Goal: Complete application form: Complete application form

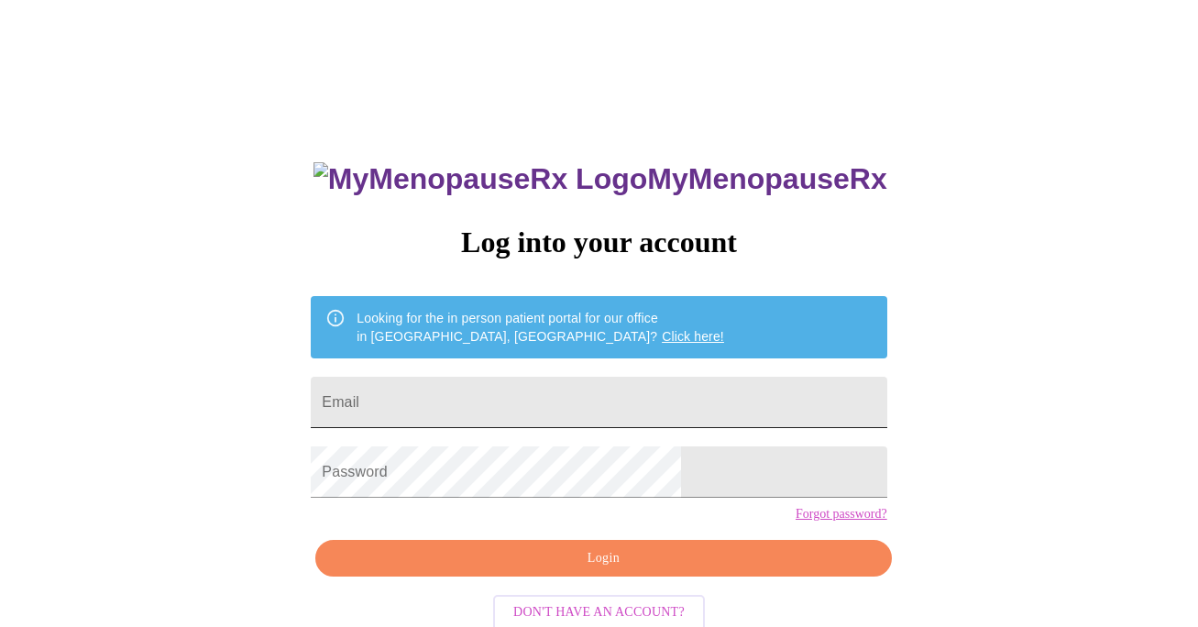
scroll to position [2, 0]
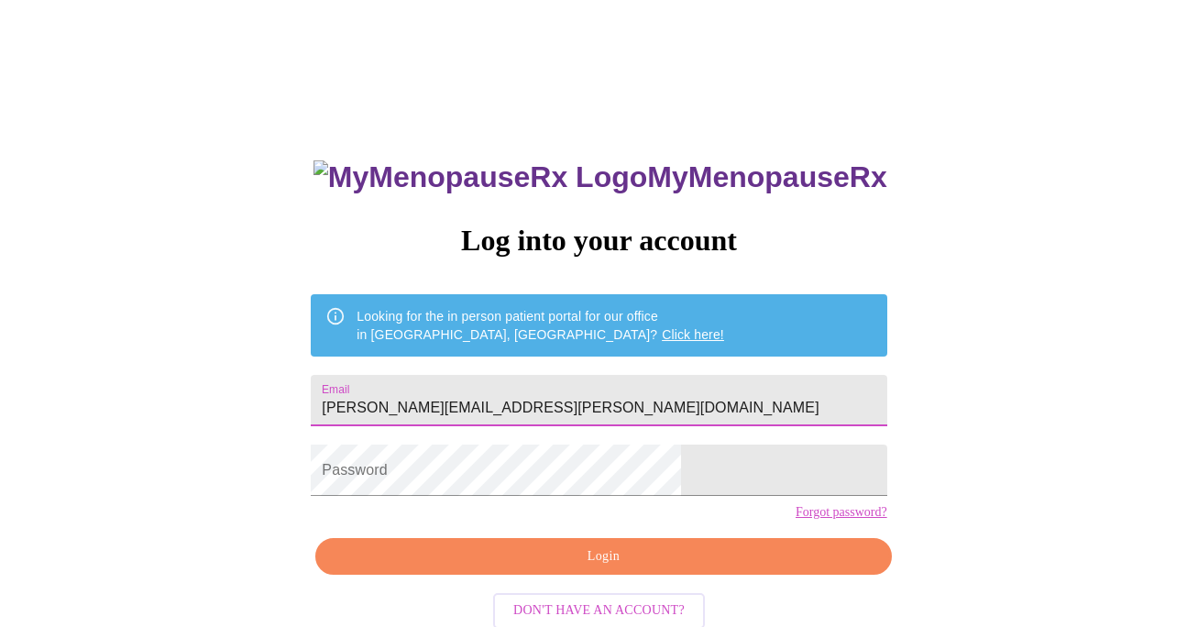
type input "catherine.belzile@gmail.com"
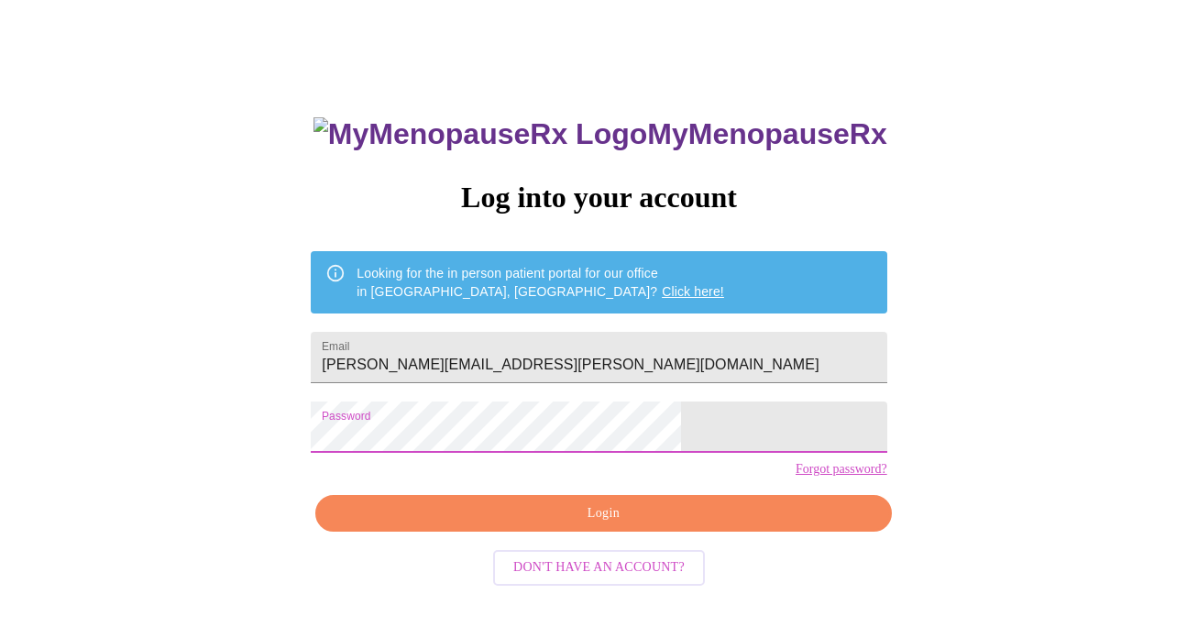
scroll to position [44, 0]
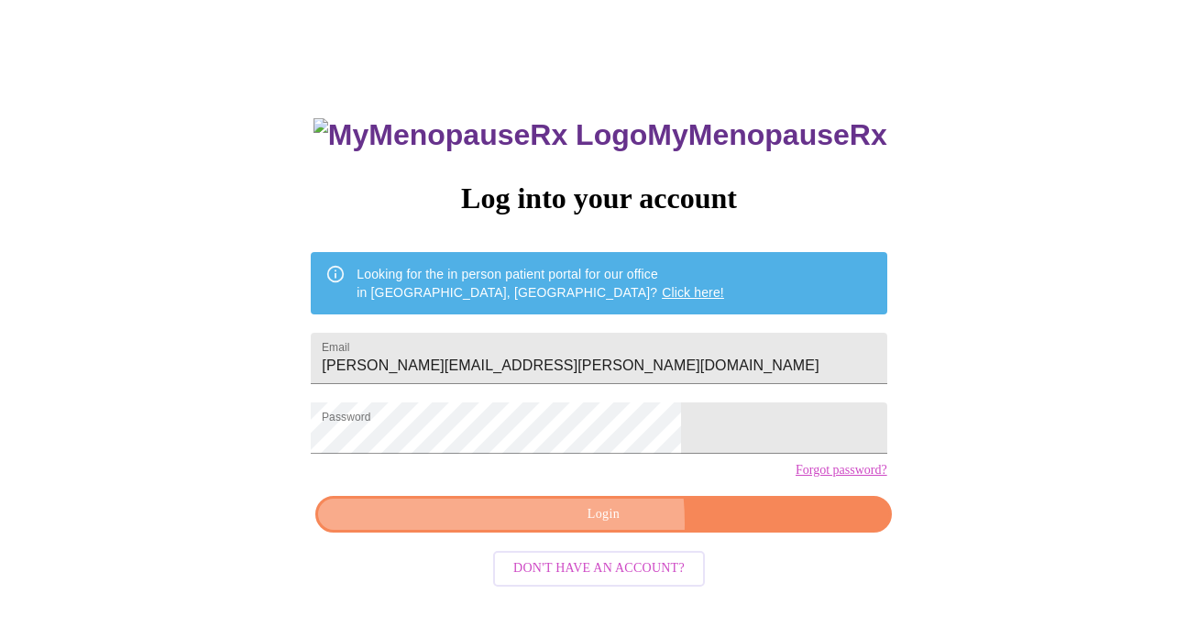
click at [527, 526] on span "Login" at bounding box center [602, 514] width 533 height 23
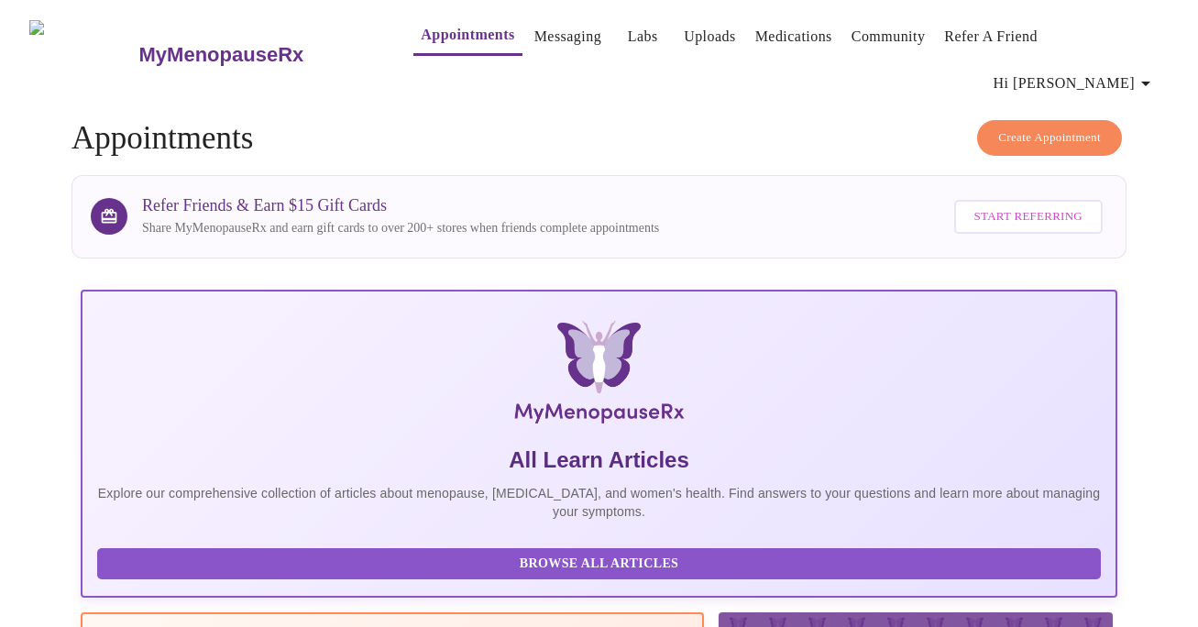
click at [1154, 72] on icon "button" at bounding box center [1145, 83] width 22 height 22
click at [1154, 34] on div at bounding box center [599, 313] width 1198 height 627
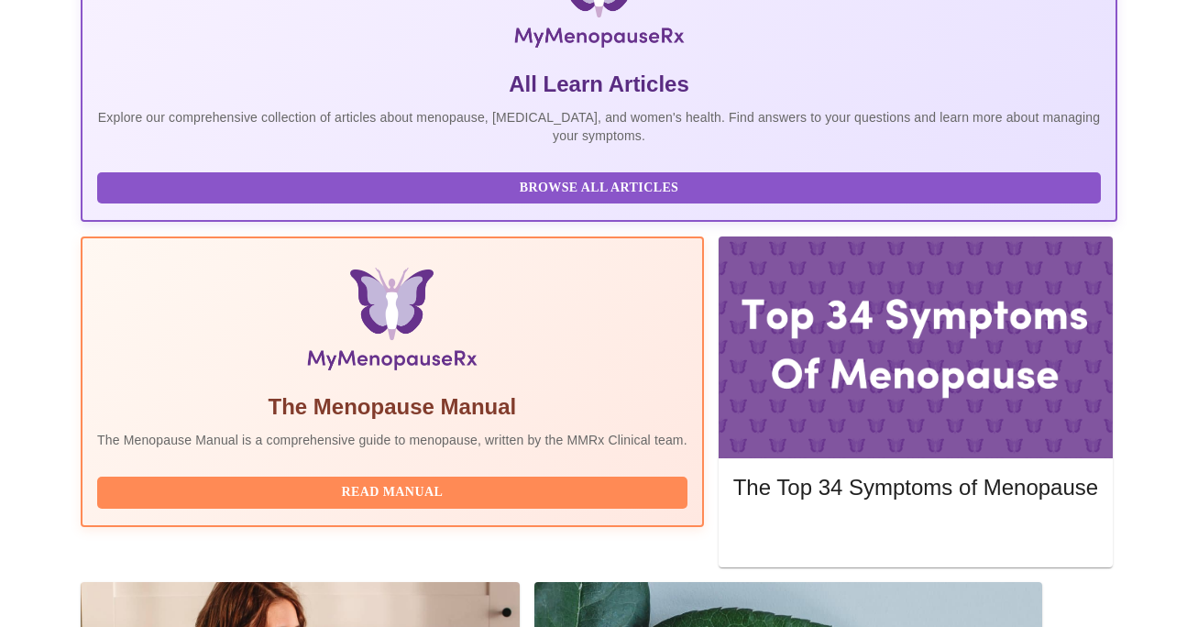
scroll to position [375, 0]
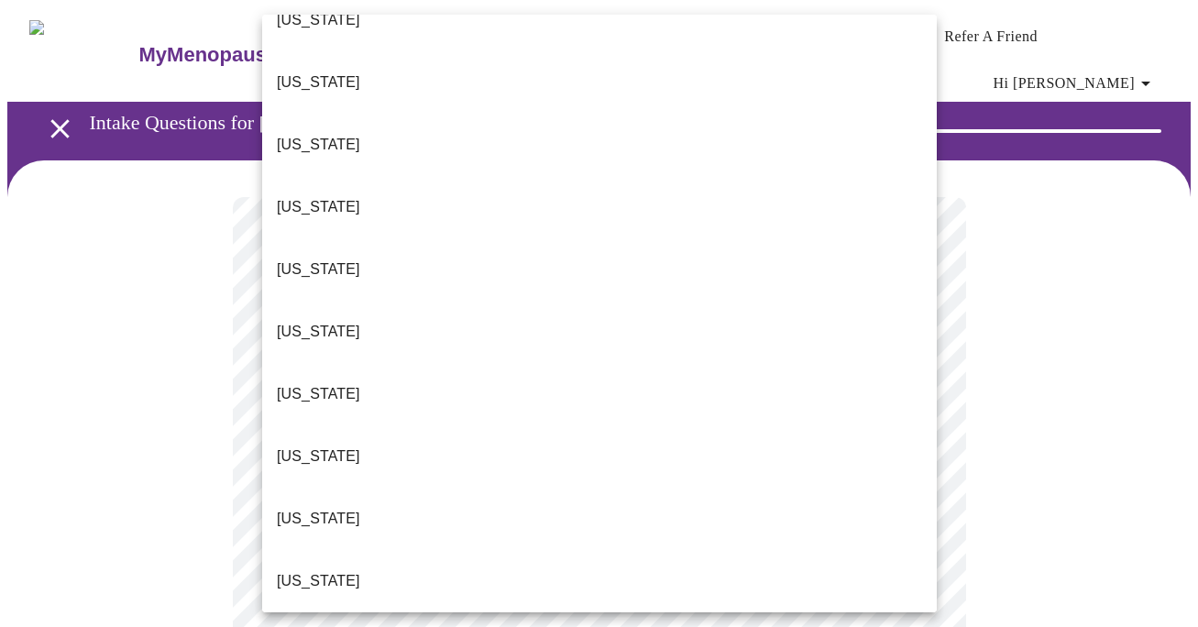
scroll to position [96, 0]
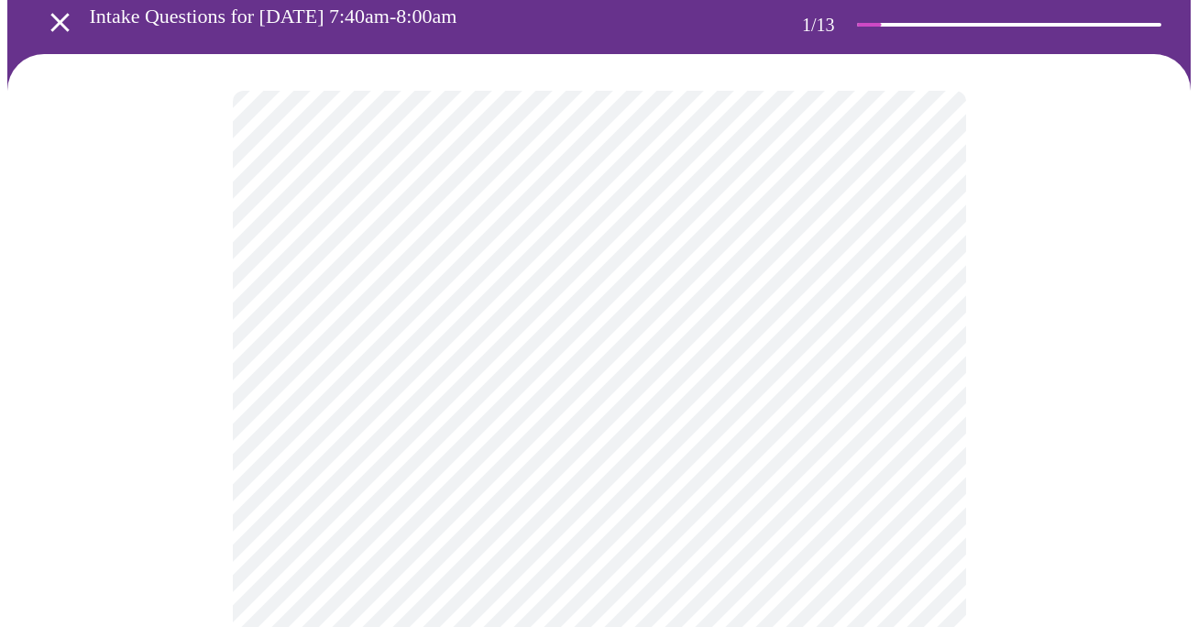
scroll to position [111, 0]
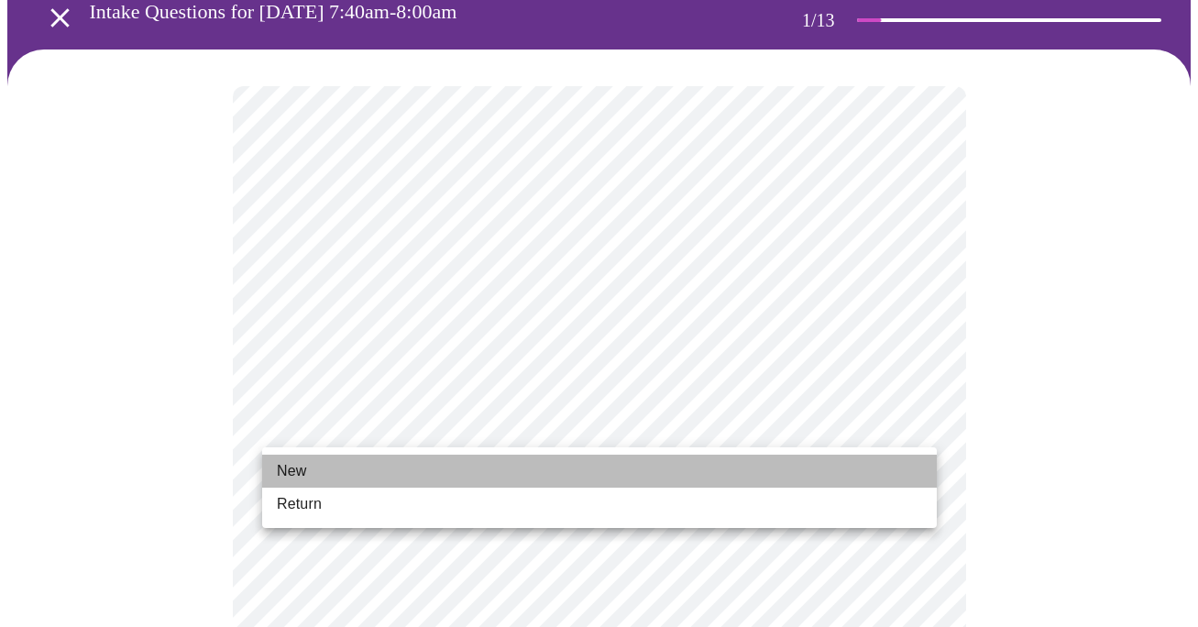
click at [579, 465] on li "New" at bounding box center [599, 470] width 674 height 33
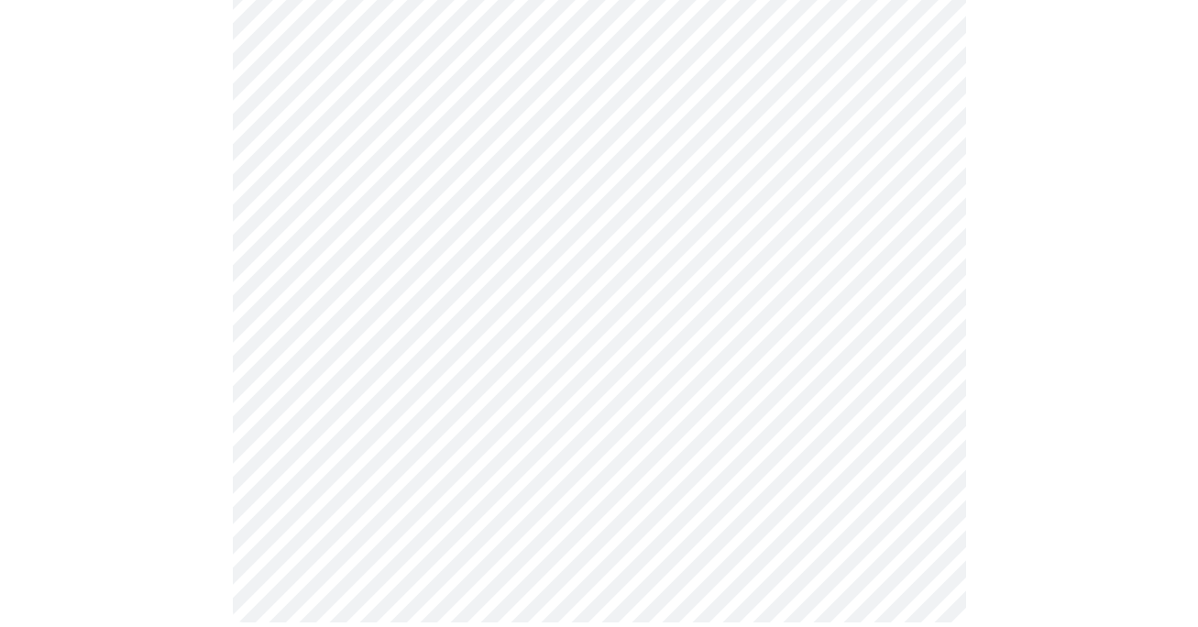
scroll to position [1020, 0]
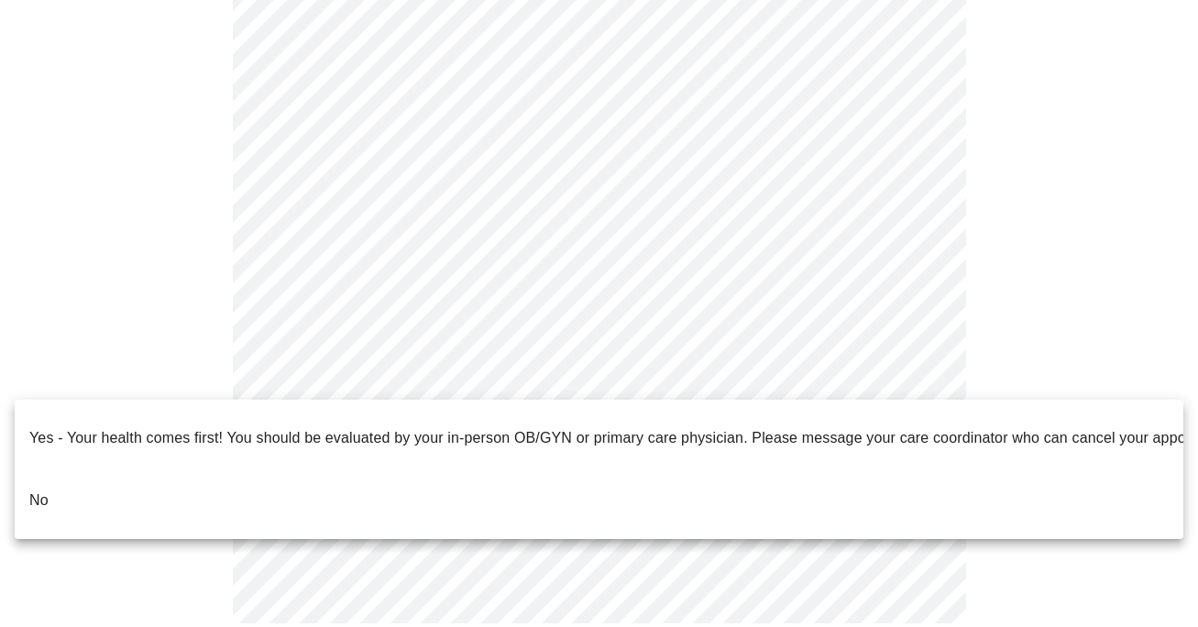
click at [290, 476] on li "No" at bounding box center [599, 500] width 1168 height 62
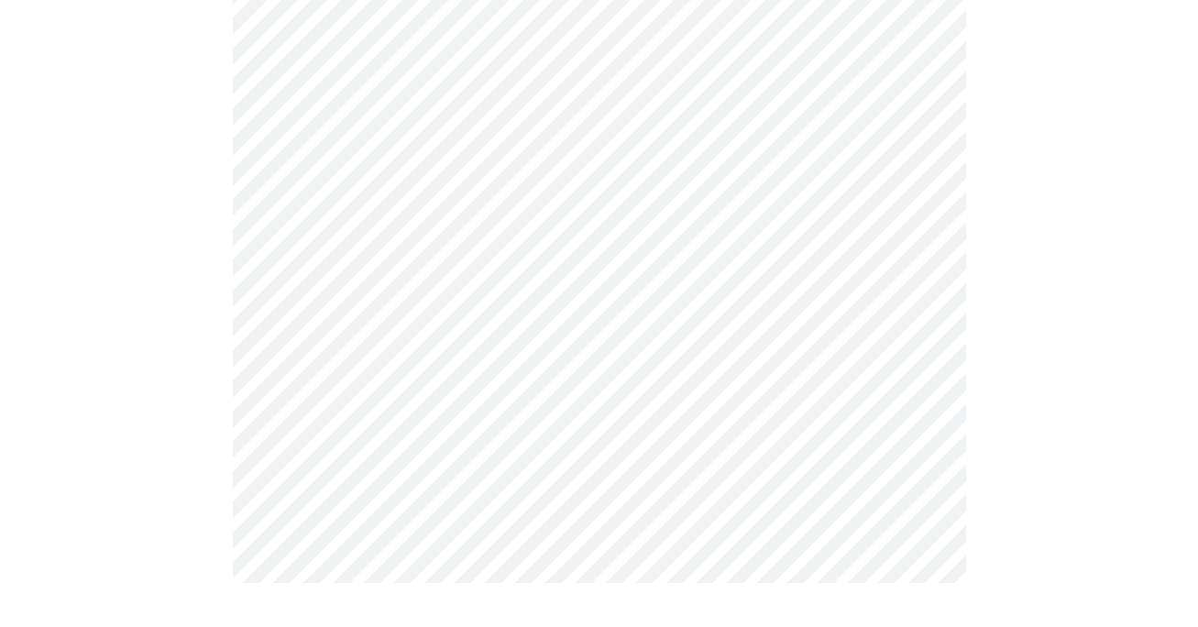
scroll to position [0, 0]
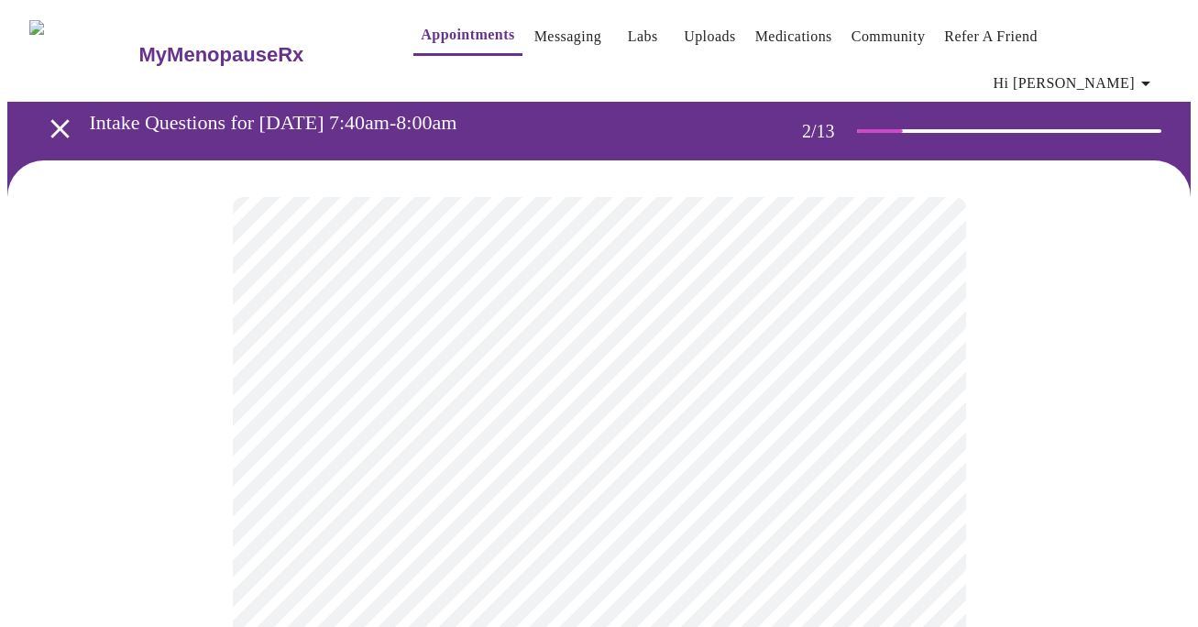
click at [863, 376] on body "MyMenopauseRx Appointments Messaging Labs Uploads Medications Community Refer a…" at bounding box center [598, 569] width 1183 height 1124
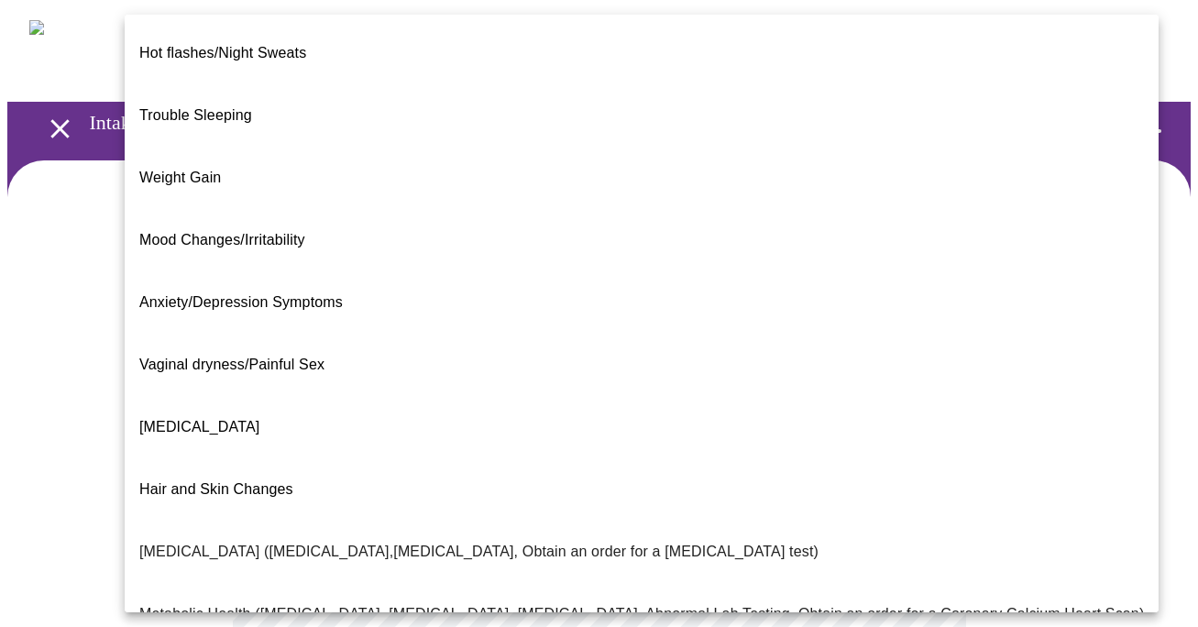
click at [192, 170] on span "Weight Gain" at bounding box center [180, 178] width 82 height 16
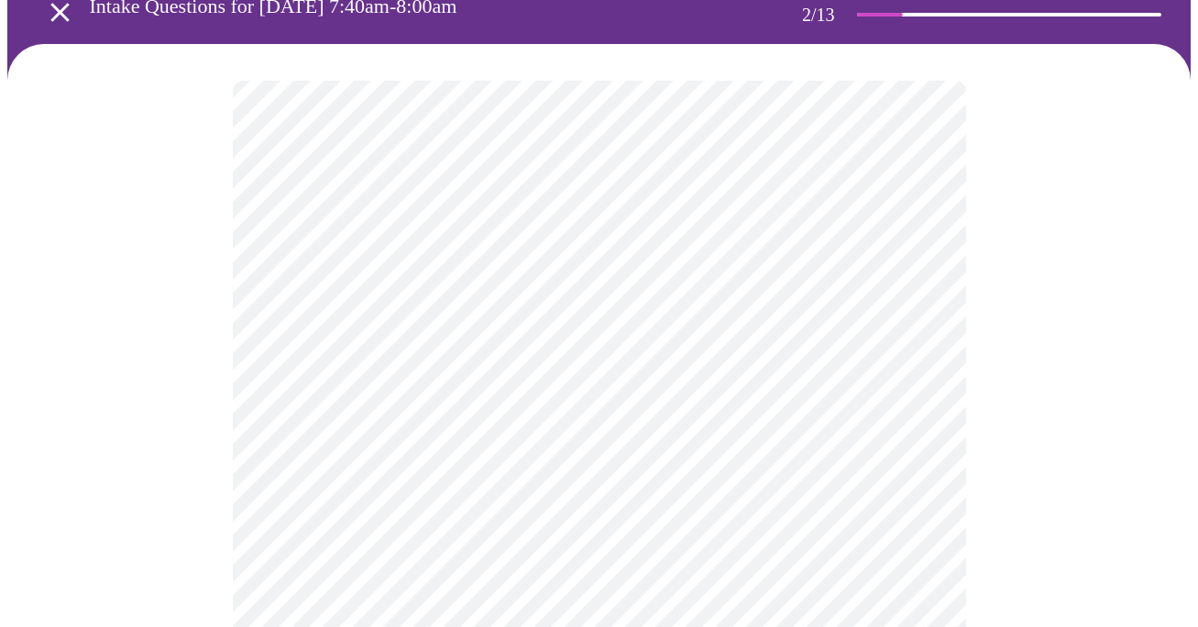
scroll to position [120, 0]
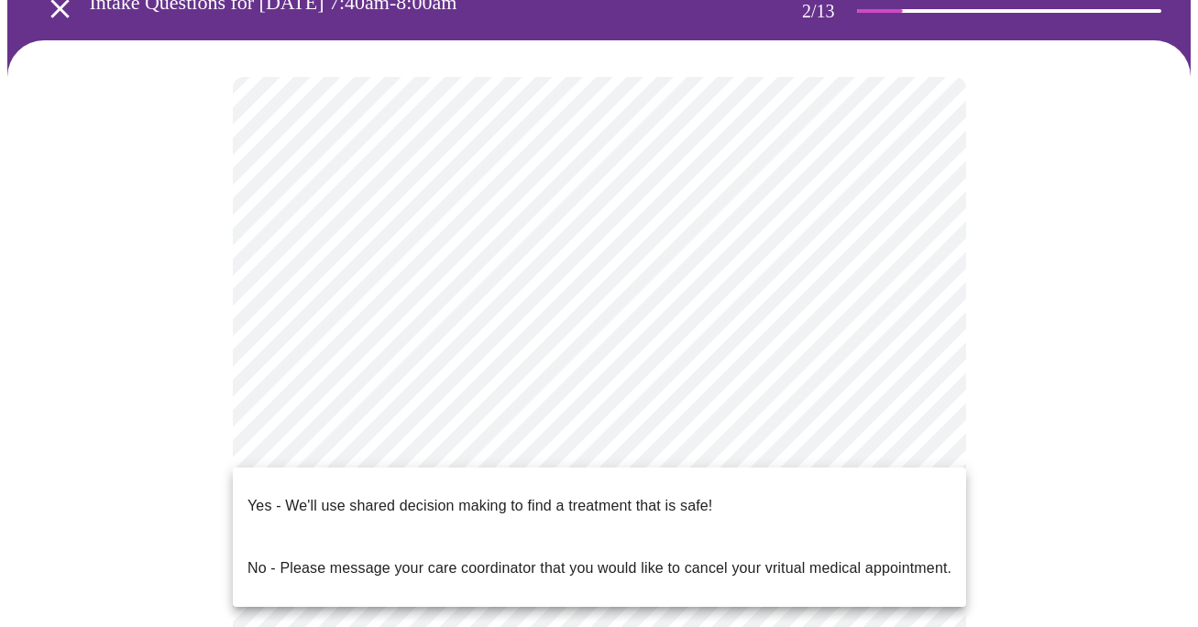
click at [459, 451] on body "MyMenopauseRx Appointments Messaging Labs Uploads Medications Community Refer a…" at bounding box center [598, 444] width 1183 height 1114
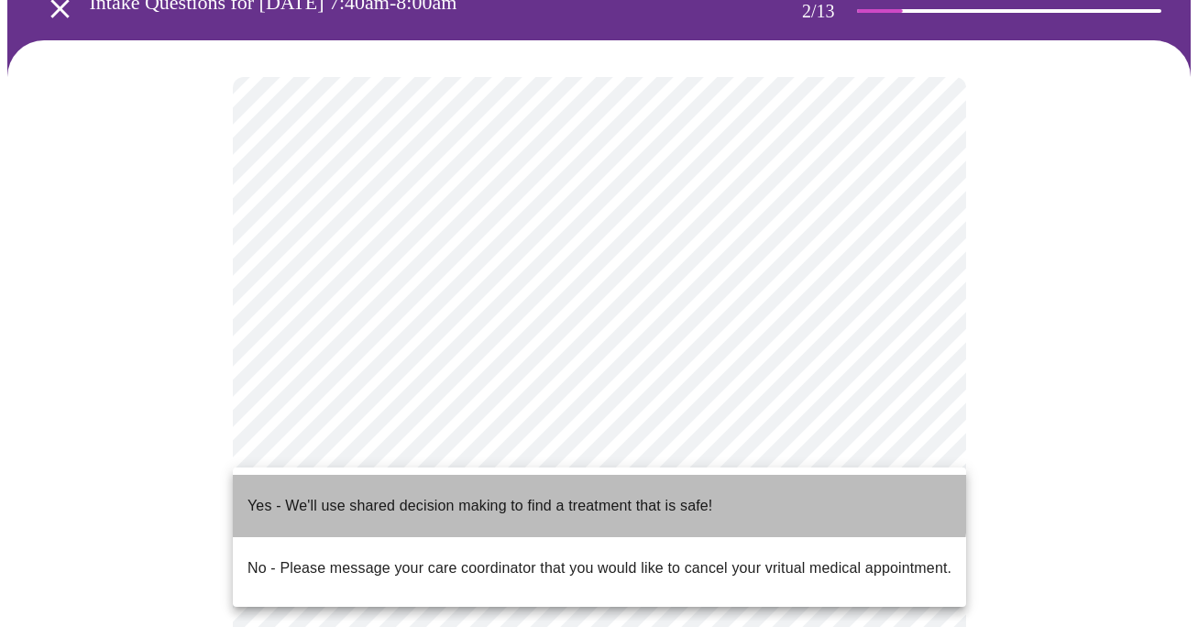
click at [458, 495] on p "Yes - We'll use shared decision making to find a treatment that is safe!" at bounding box center [479, 506] width 465 height 22
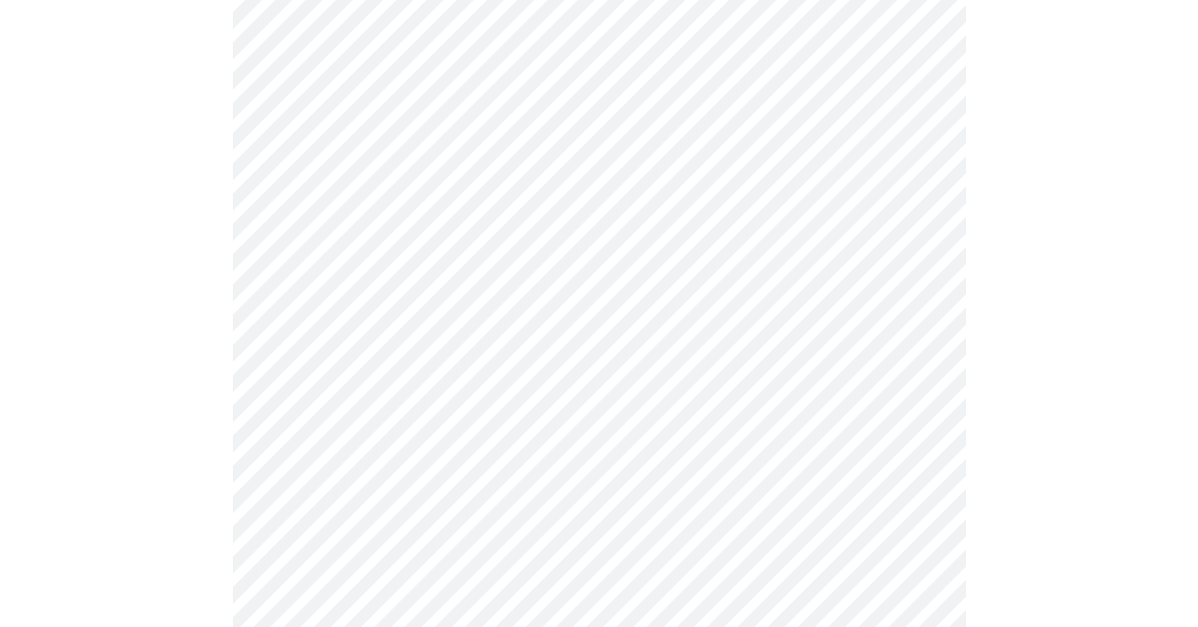
scroll to position [0, 0]
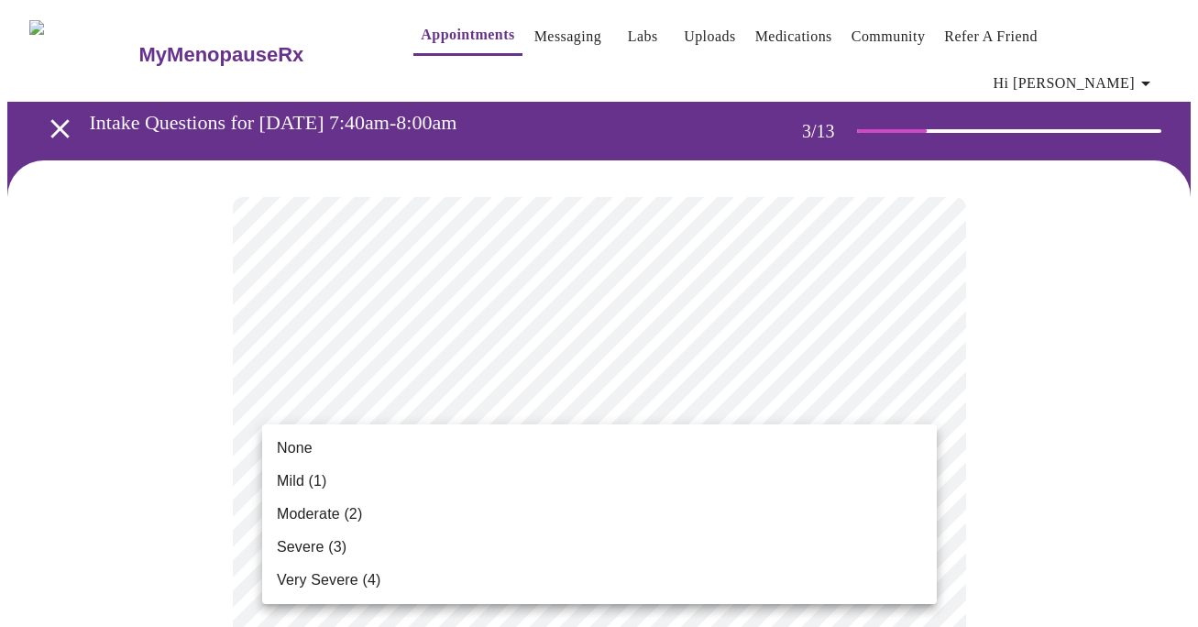
click at [303, 473] on span "Mild (1)" at bounding box center [302, 481] width 50 height 22
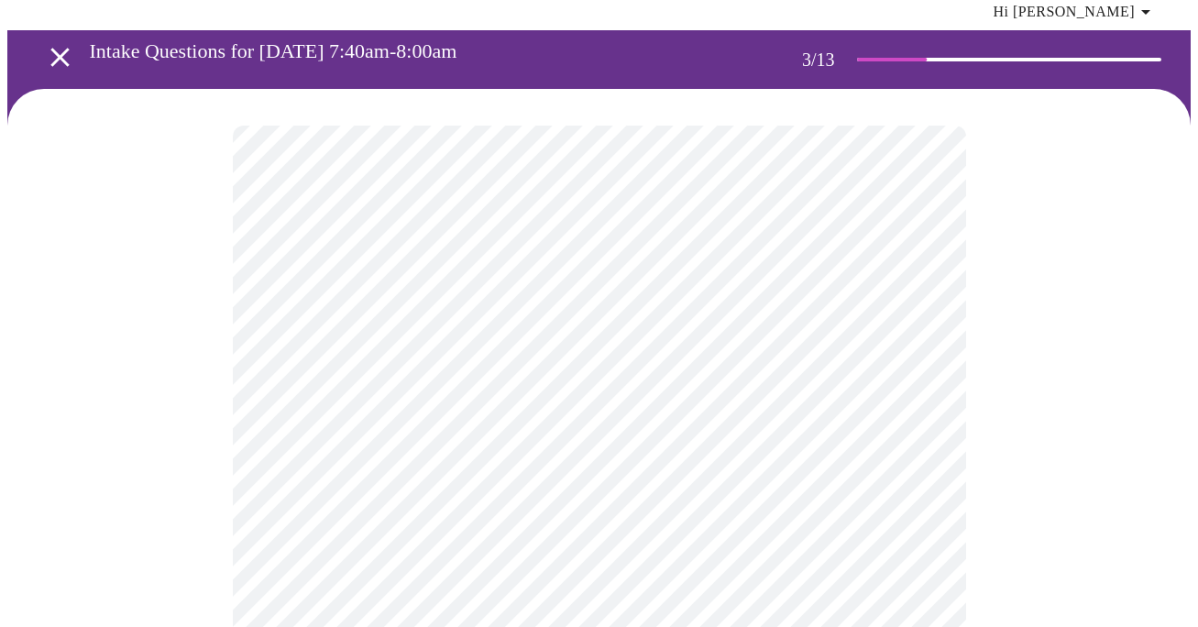
scroll to position [73, 0]
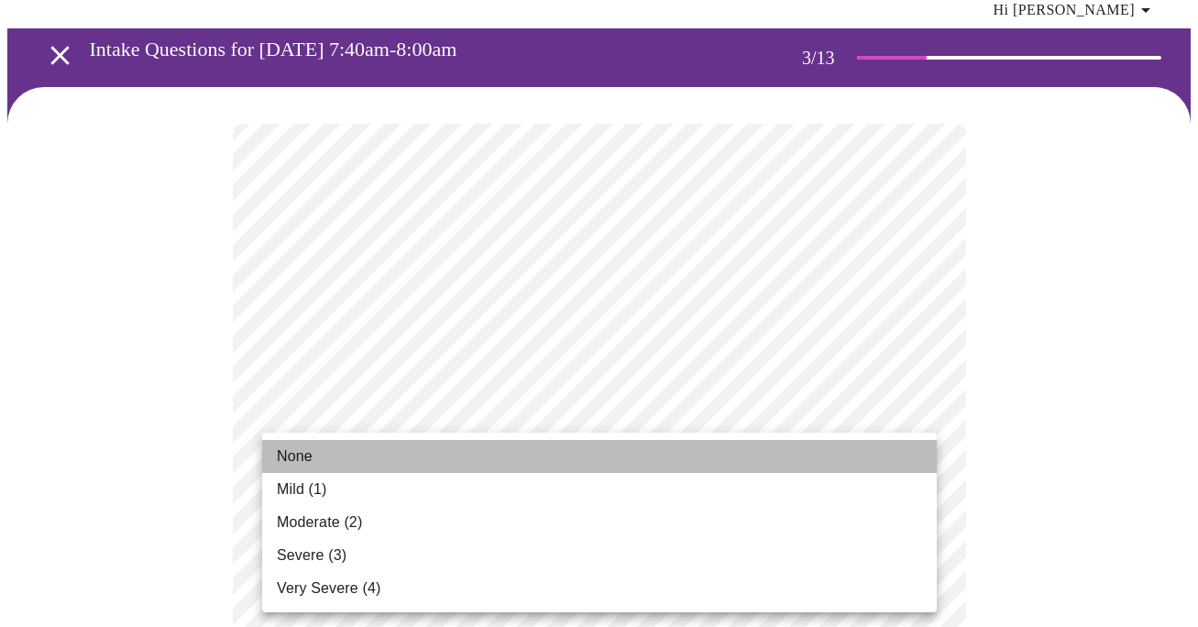
click at [305, 467] on li "None" at bounding box center [599, 456] width 674 height 33
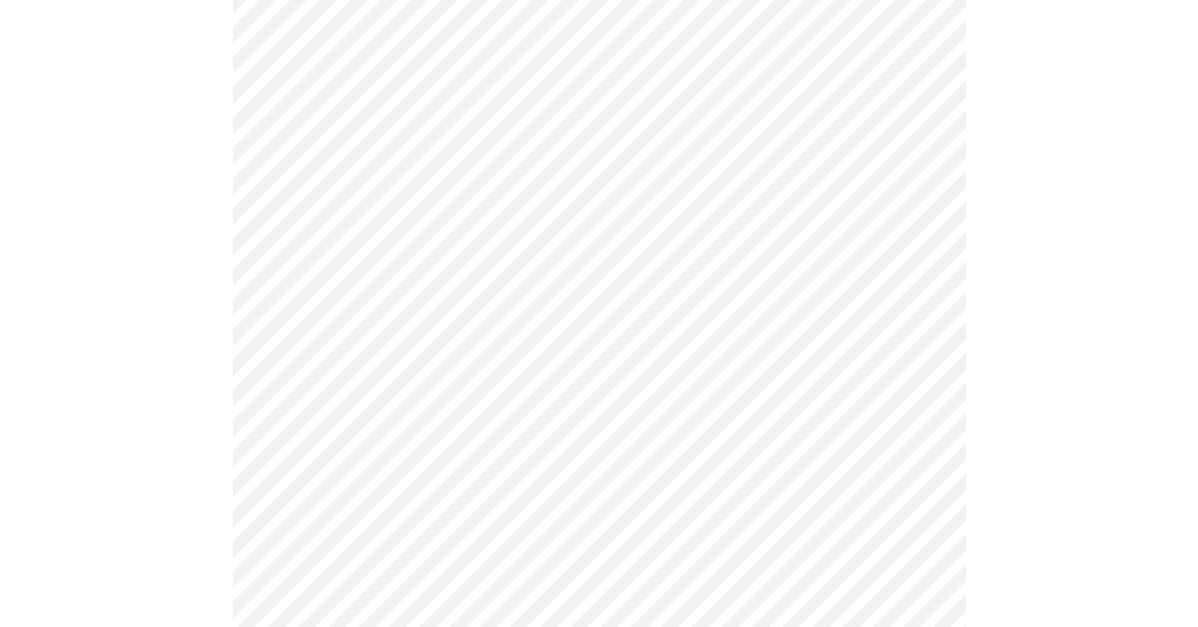
scroll to position [253, 0]
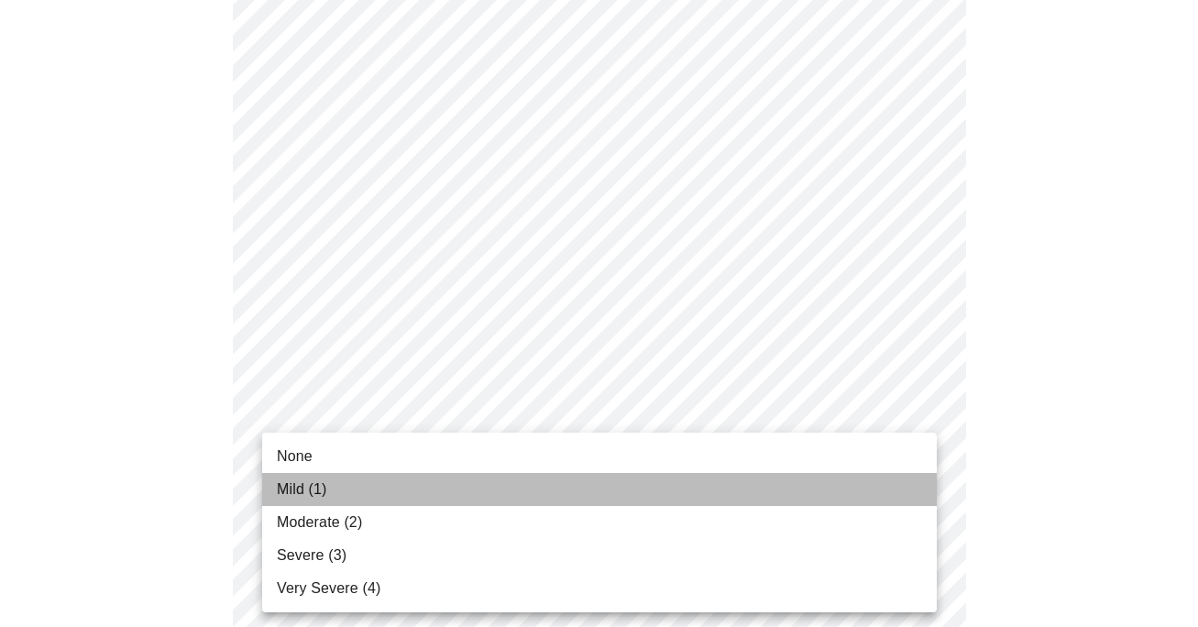
click at [306, 488] on span "Mild (1)" at bounding box center [302, 489] width 50 height 22
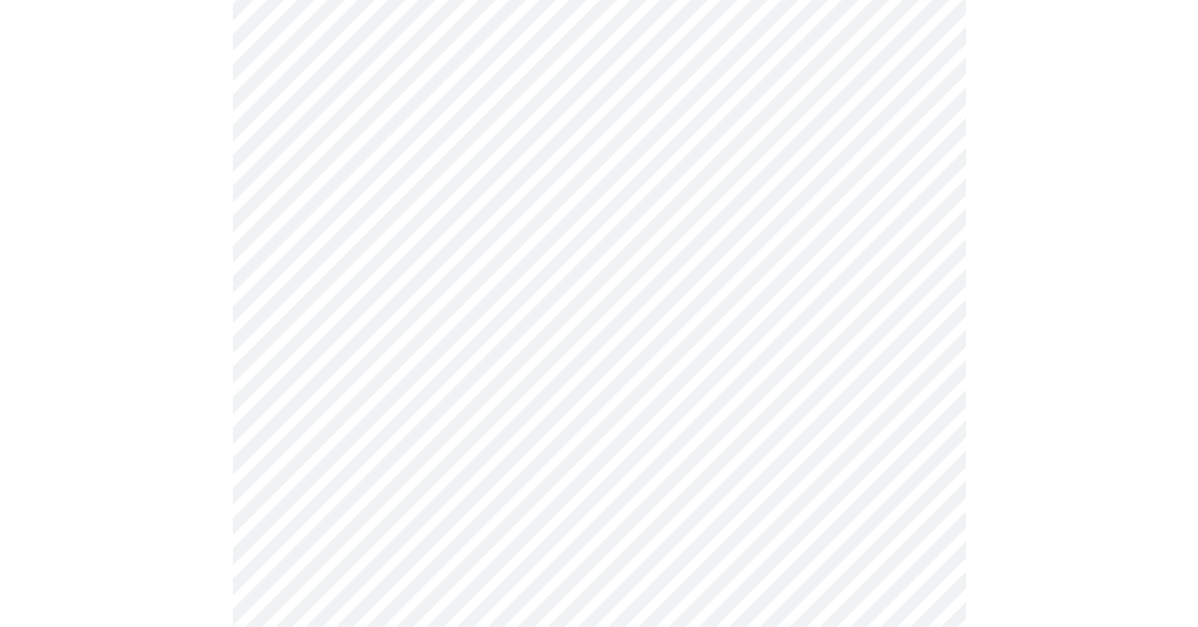
scroll to position [370, 0]
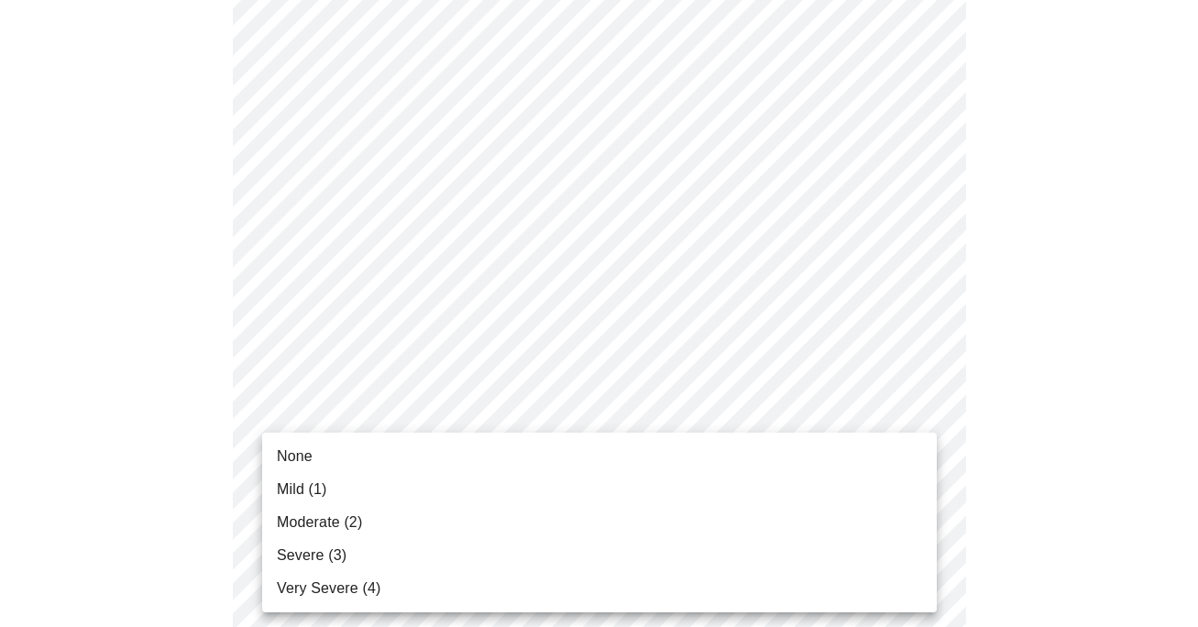
click at [328, 554] on span "Severe (3)" at bounding box center [312, 555] width 70 height 22
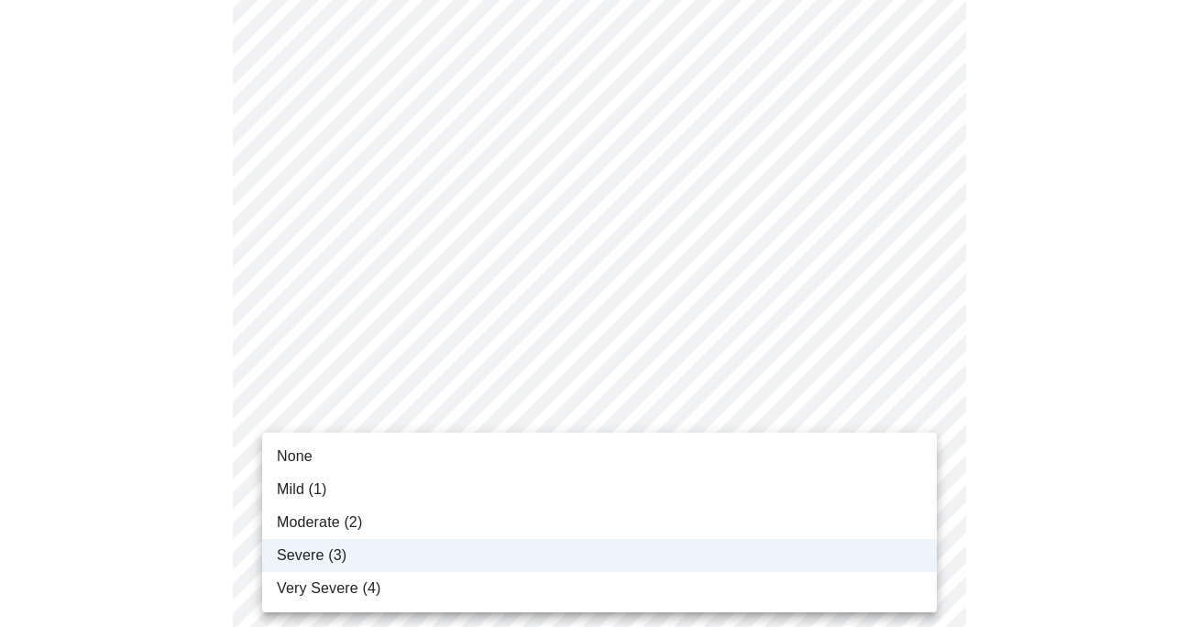
click at [286, 511] on span "Moderate (2)" at bounding box center [319, 522] width 85 height 22
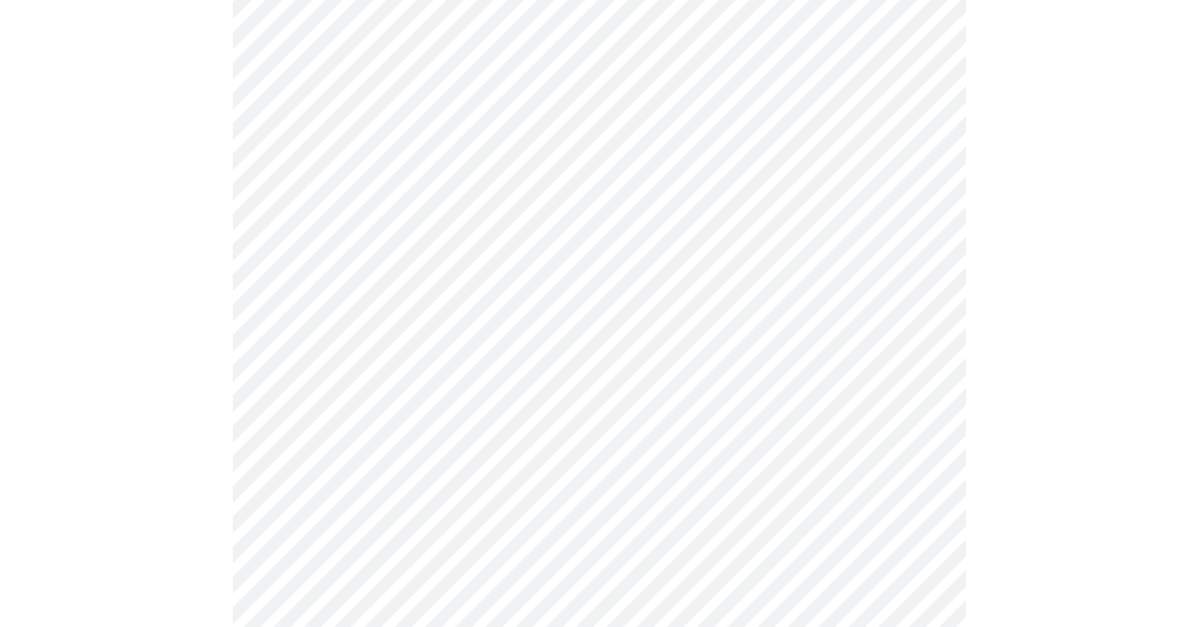
scroll to position [494, 0]
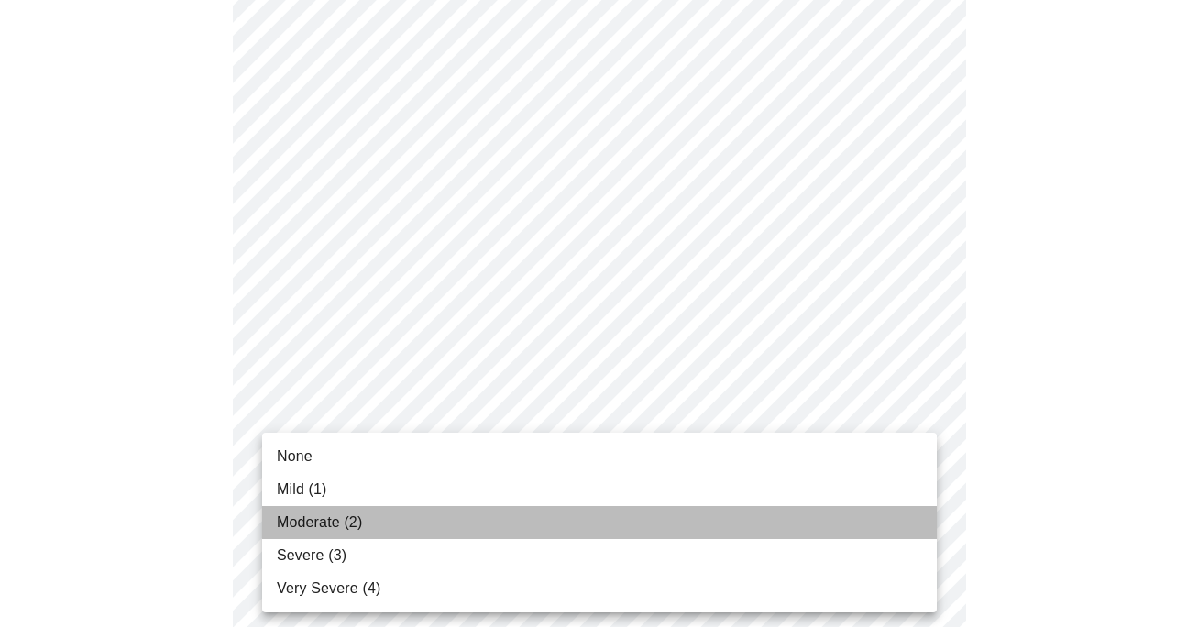
click at [321, 525] on span "Moderate (2)" at bounding box center [319, 522] width 85 height 22
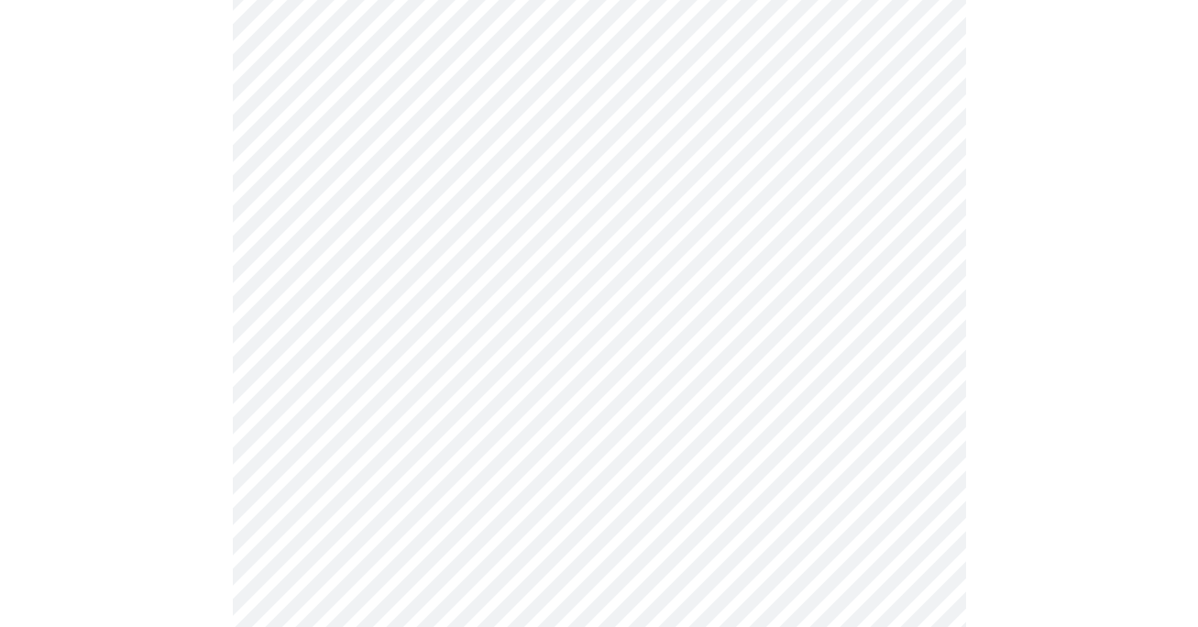
scroll to position [567, 0]
click at [330, 508] on body "MyMenopauseRx Appointments Messaging Labs Uploads Medications Community Refer a…" at bounding box center [598, 604] width 1183 height 2329
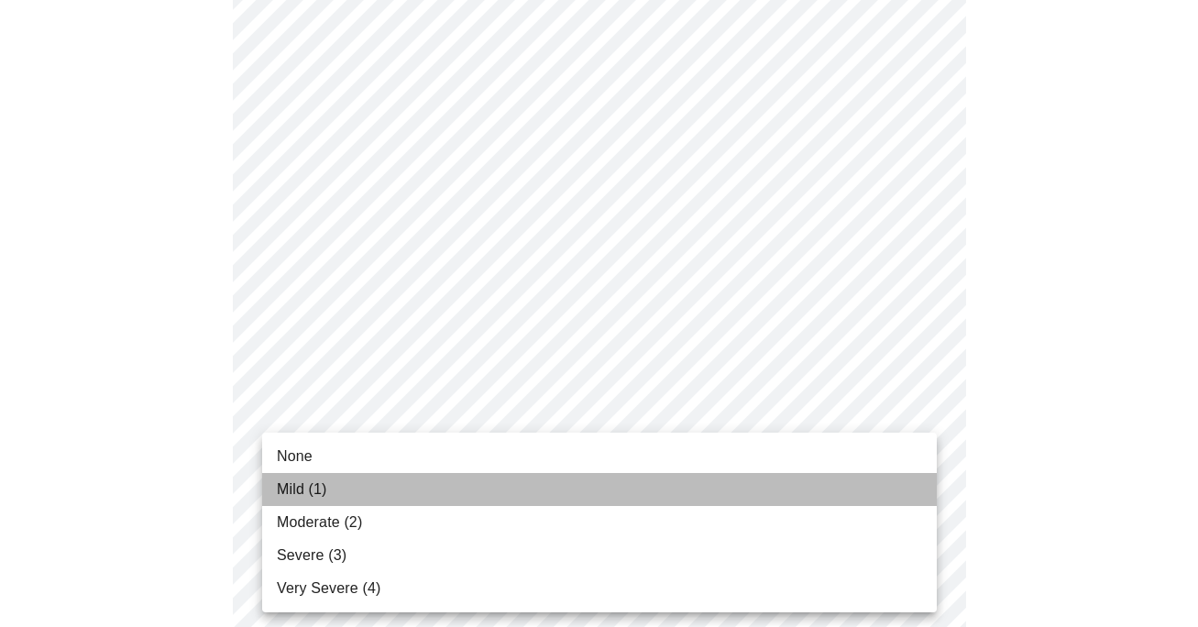
click at [334, 494] on li "Mild (1)" at bounding box center [599, 489] width 674 height 33
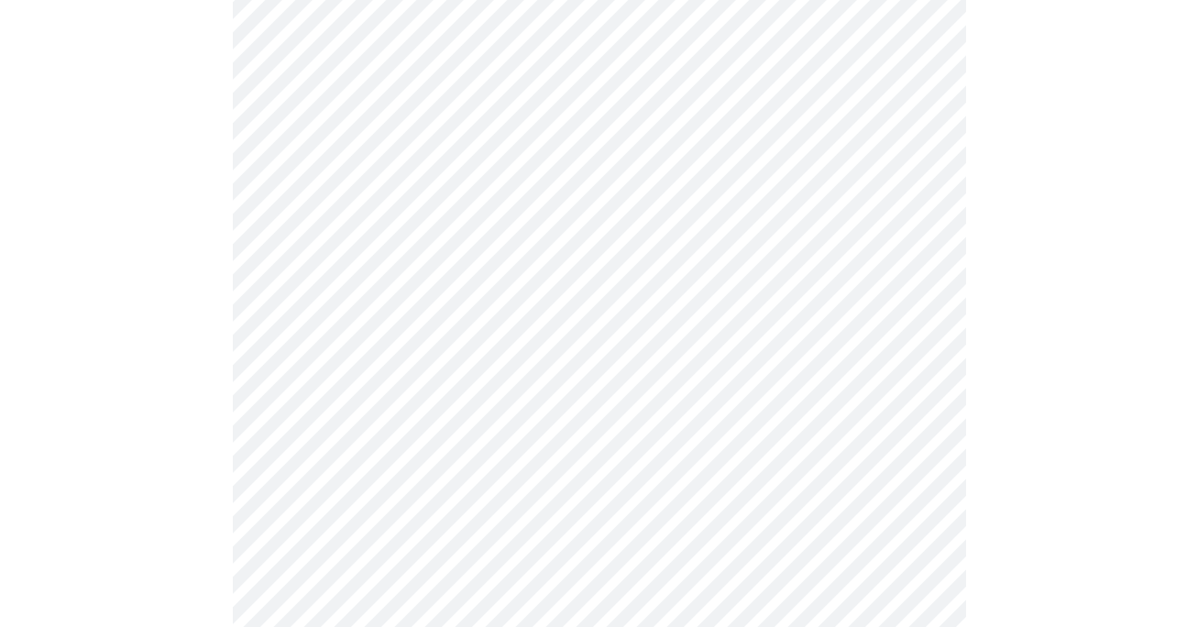
scroll to position [748, 0]
click at [344, 468] on body "MyMenopauseRx Appointments Messaging Labs Uploads Medications Community Refer a…" at bounding box center [598, 412] width 1183 height 2304
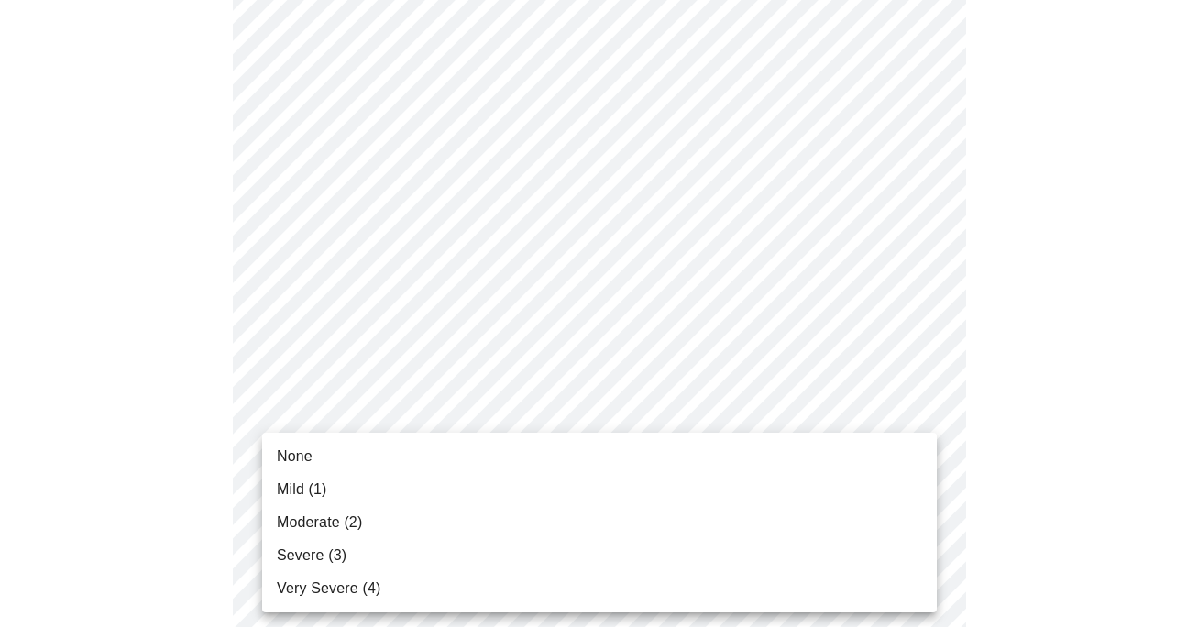
click at [327, 557] on span "Severe (3)" at bounding box center [312, 555] width 70 height 22
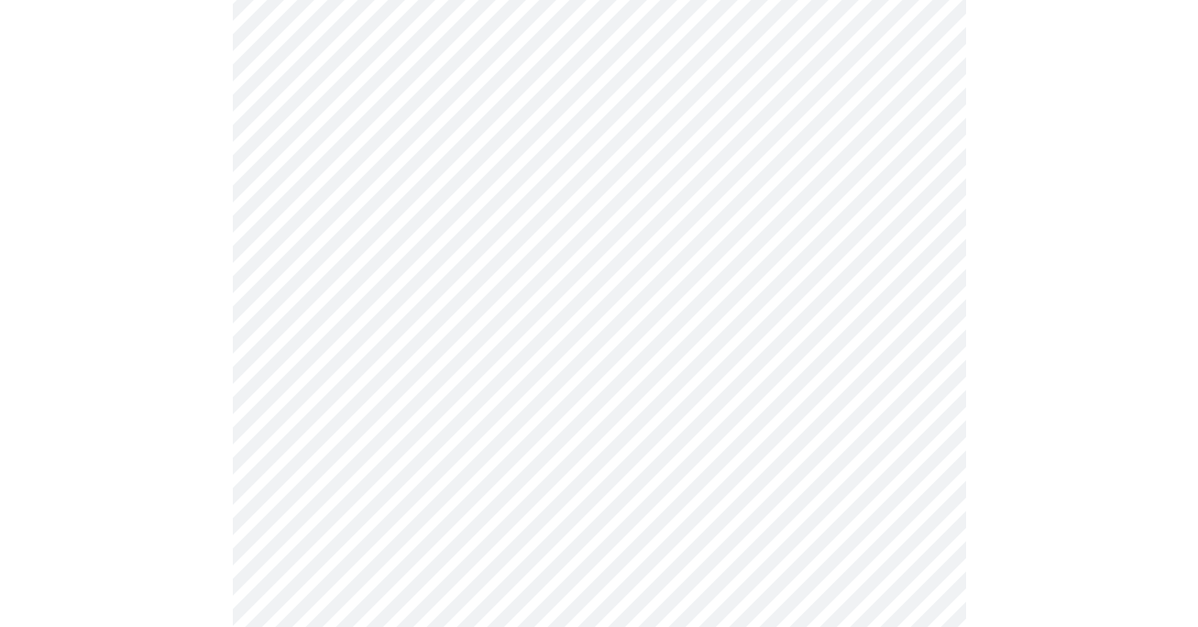
scroll to position [932, 0]
click at [347, 427] on body "MyMenopauseRx Appointments Messaging Labs Uploads Medications Community Refer a…" at bounding box center [598, 216] width 1183 height 2280
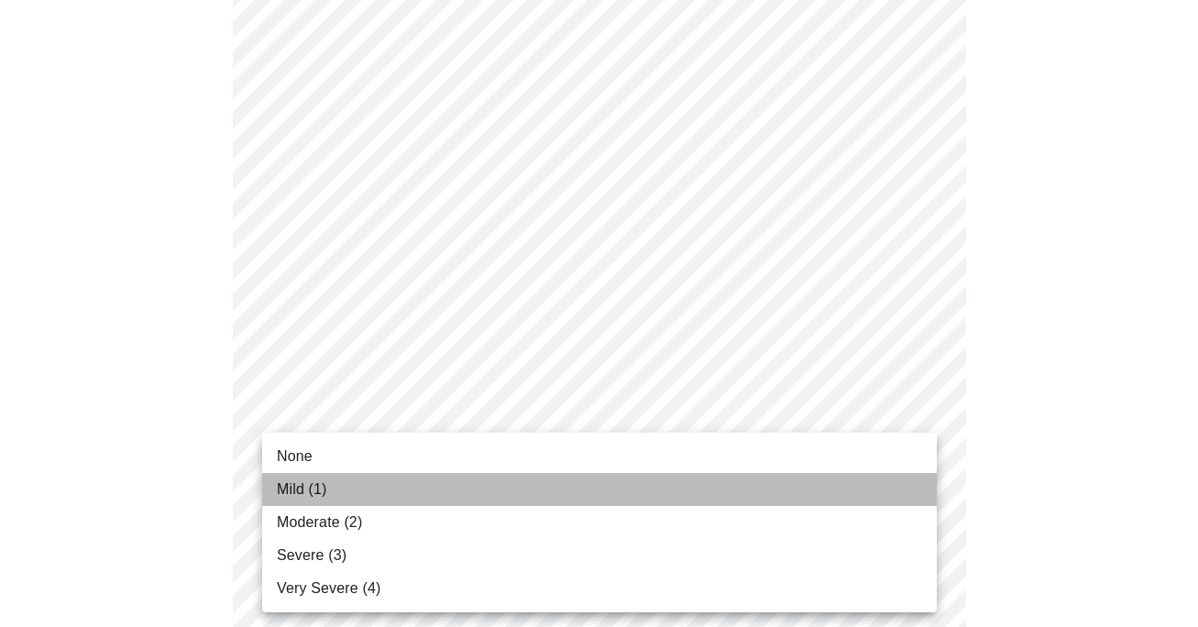
click at [340, 481] on li "Mild (1)" at bounding box center [599, 489] width 674 height 33
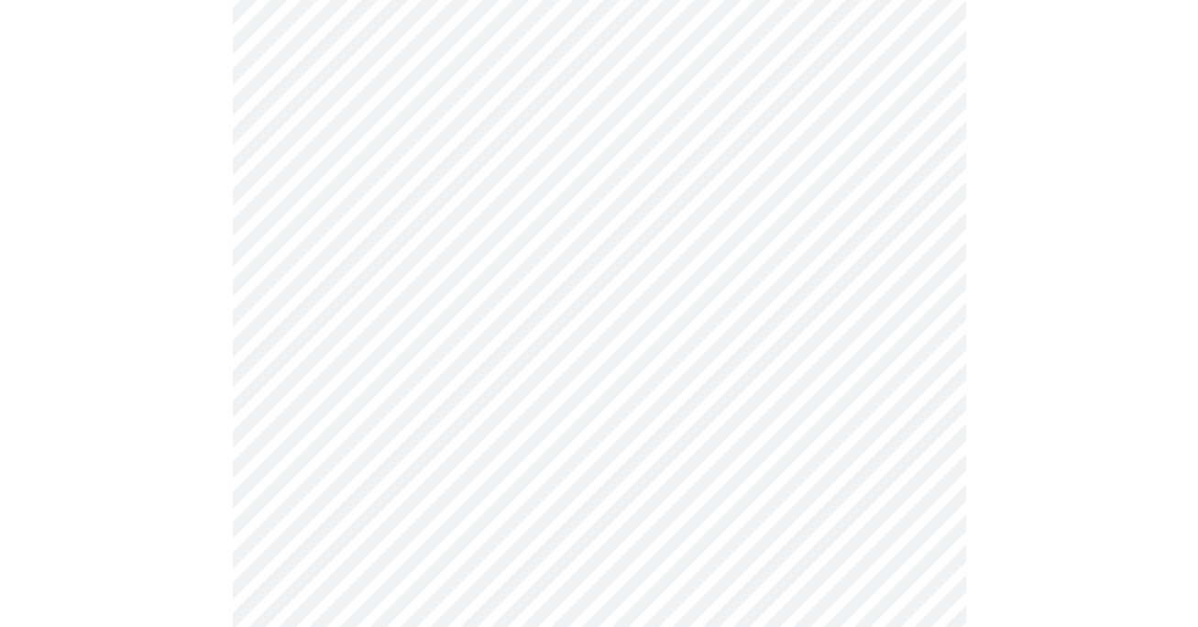
scroll to position [1037, 0]
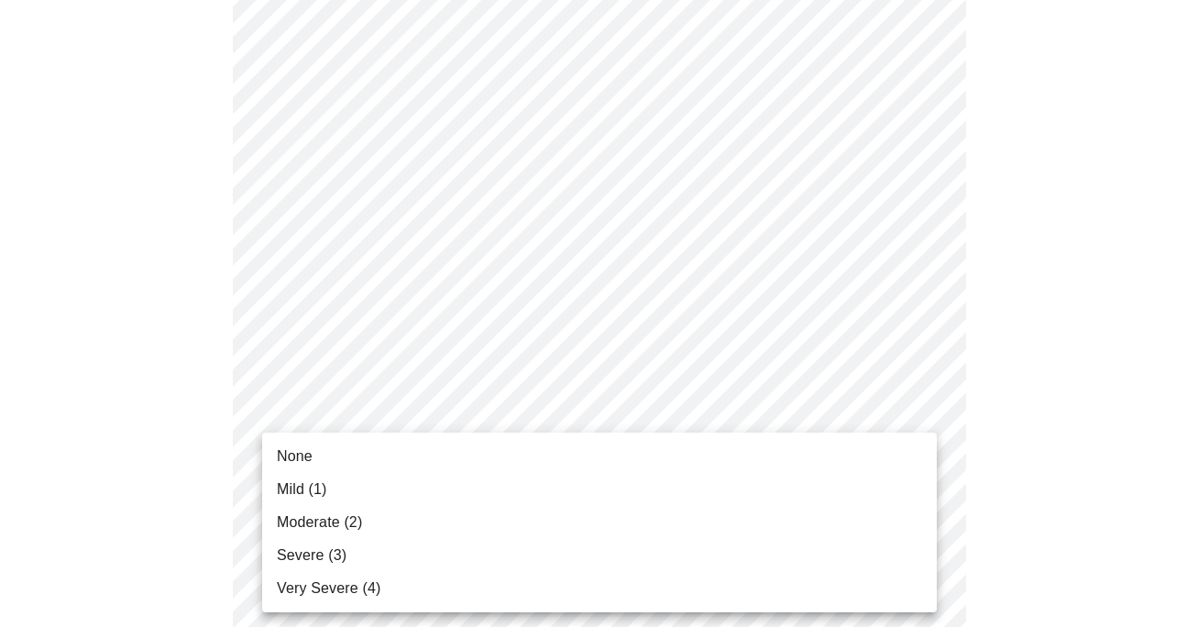
click at [322, 463] on body "MyMenopauseRx Appointments Messaging Labs Uploads Medications Community Refer a…" at bounding box center [598, 97] width 1183 height 2255
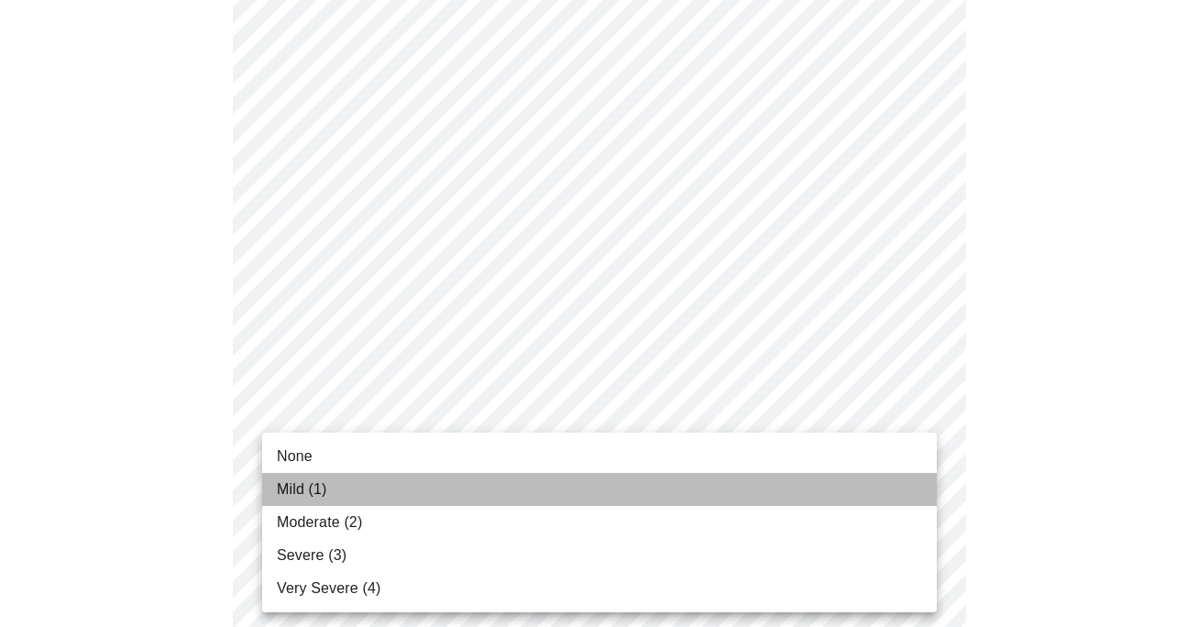
click at [317, 486] on span "Mild (1)" at bounding box center [302, 489] width 50 height 22
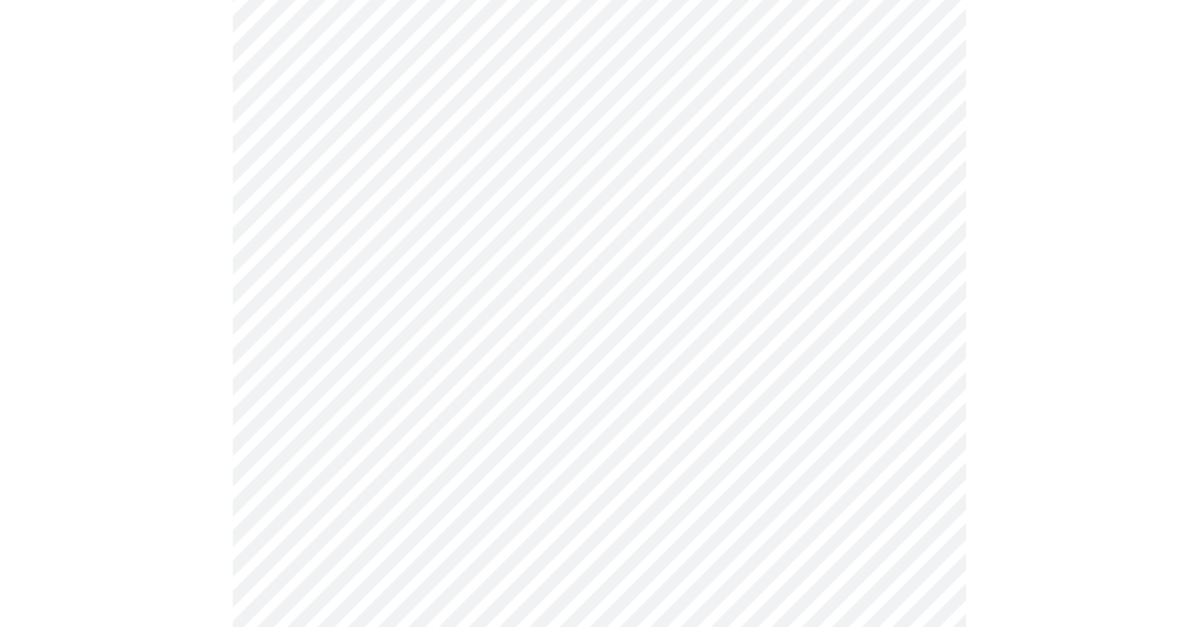
scroll to position [1284, 0]
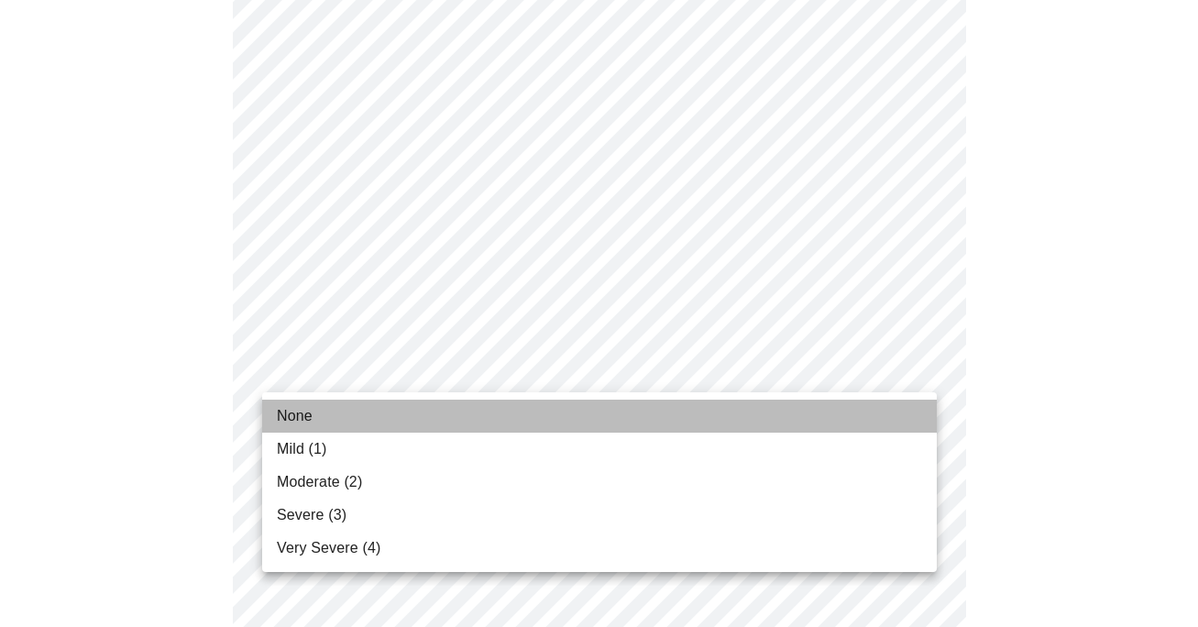
click at [328, 412] on li "None" at bounding box center [599, 415] width 674 height 33
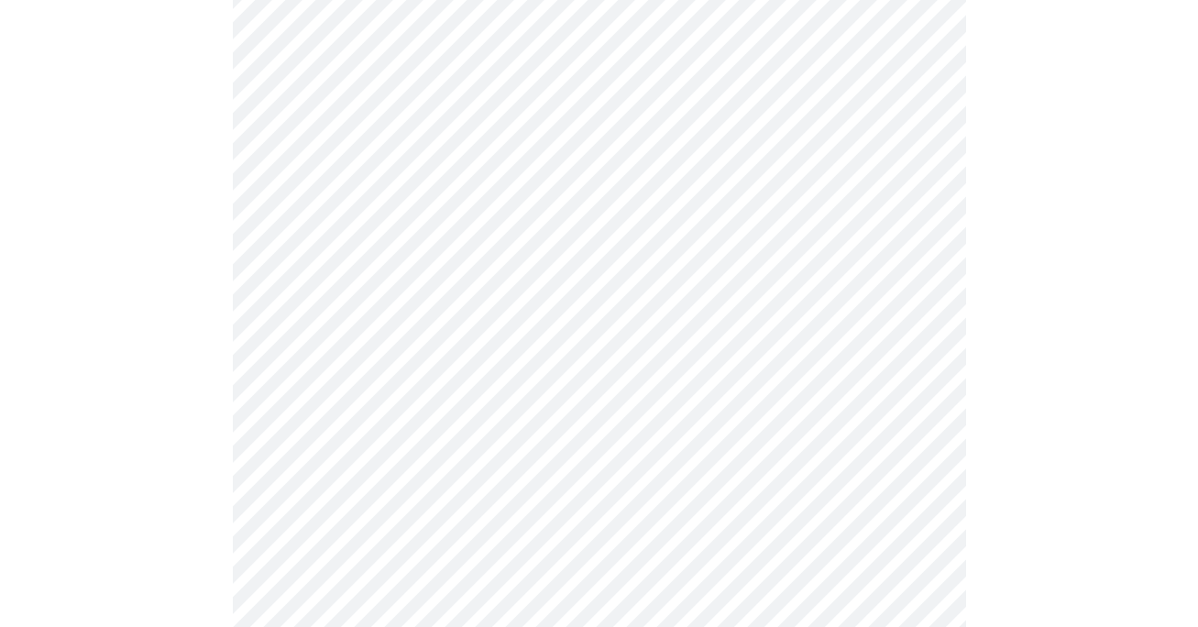
scroll to position [1420, 0]
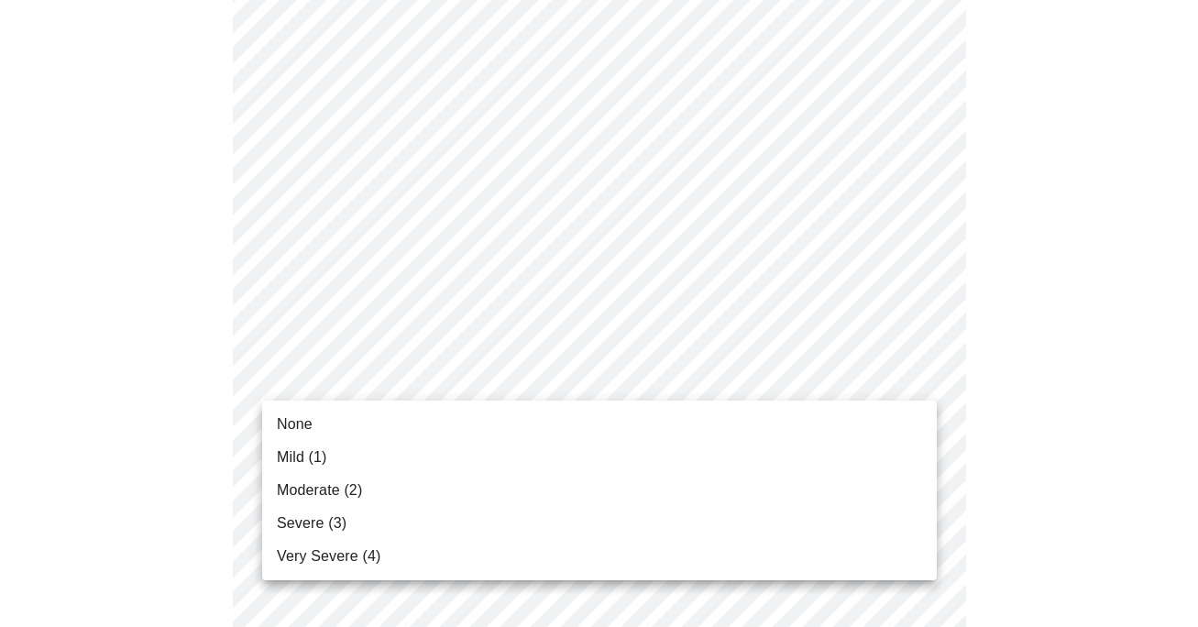
click at [291, 426] on span "None" at bounding box center [295, 424] width 36 height 22
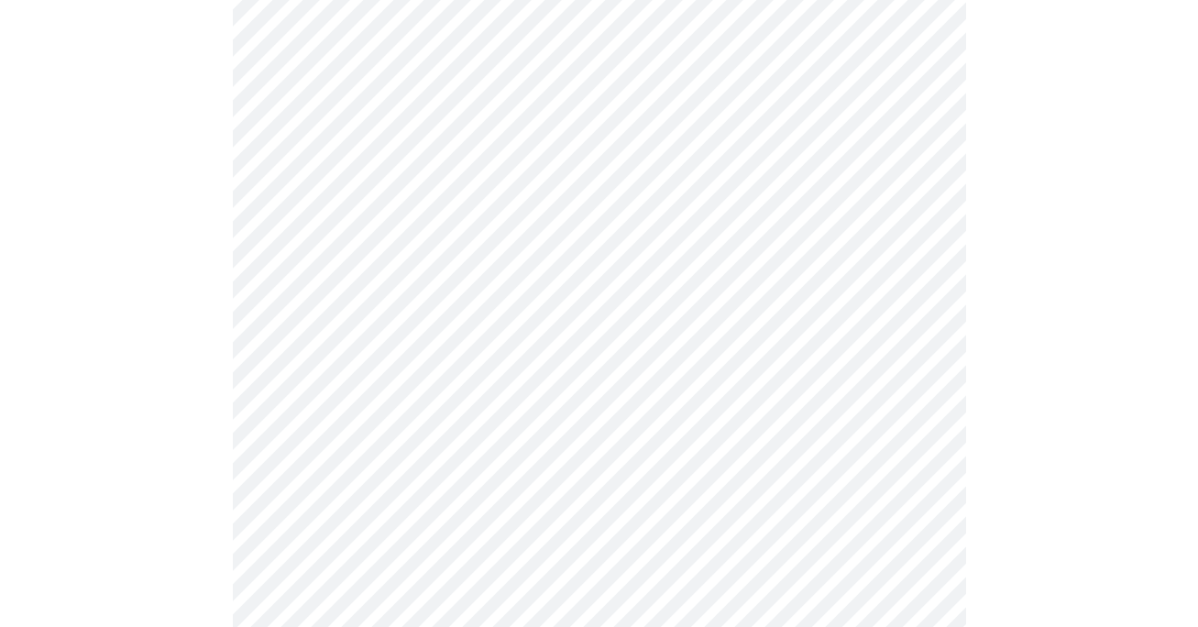
scroll to position [614, 0]
click at [326, 427] on body "MyMenopauseRx Appointments Messaging Labs Uploads Medications Community Refer a…" at bounding box center [598, 270] width 1183 height 1755
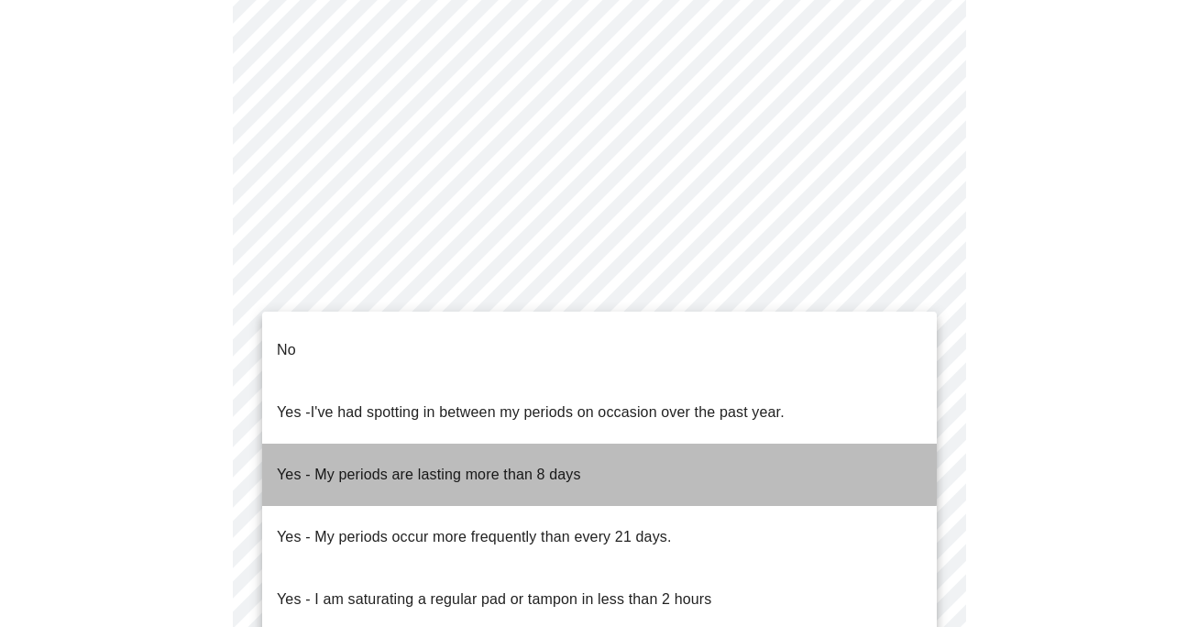
click at [326, 464] on p "Yes - My periods are lasting more than 8 days" at bounding box center [429, 475] width 304 height 22
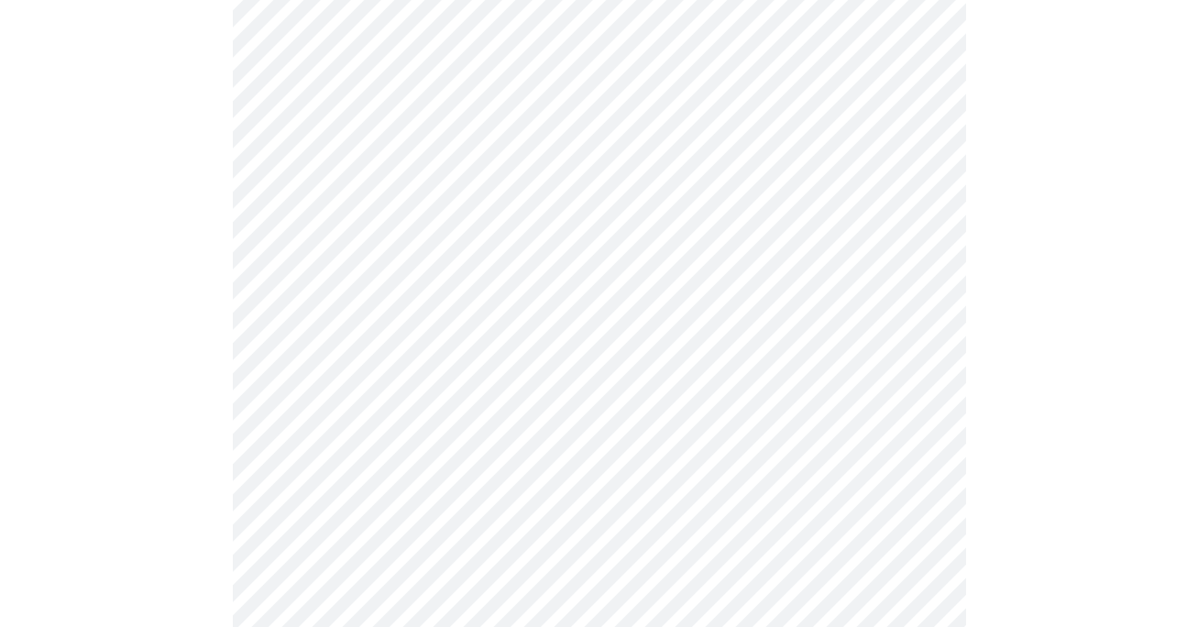
scroll to position [713, 0]
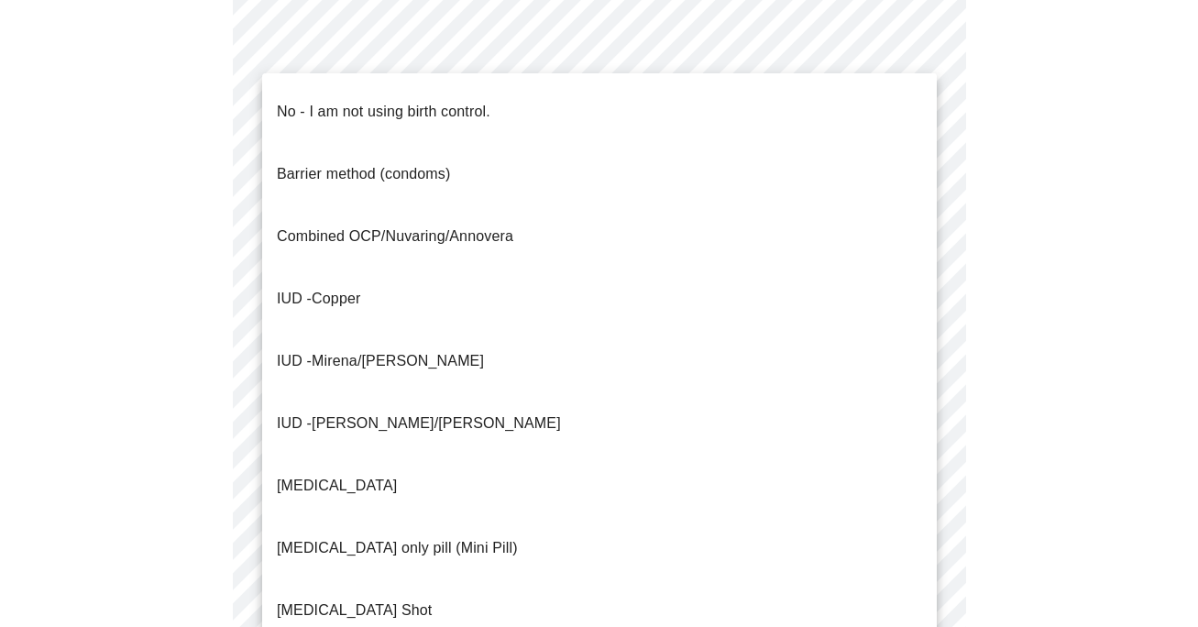
click at [323, 455] on body "MyMenopauseRx Appointments Messaging Labs Uploads Medications Community Refer a…" at bounding box center [598, 167] width 1183 height 1745
click at [370, 103] on p "No - I am not using birth control." at bounding box center [383, 112] width 213 height 22
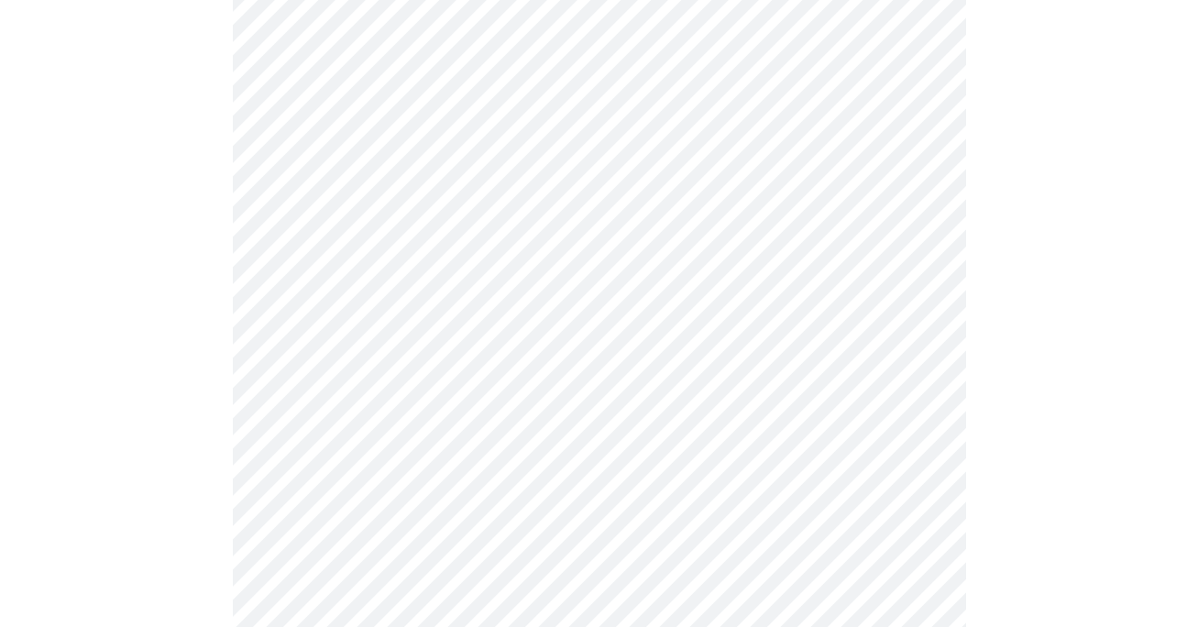
scroll to position [899, 0]
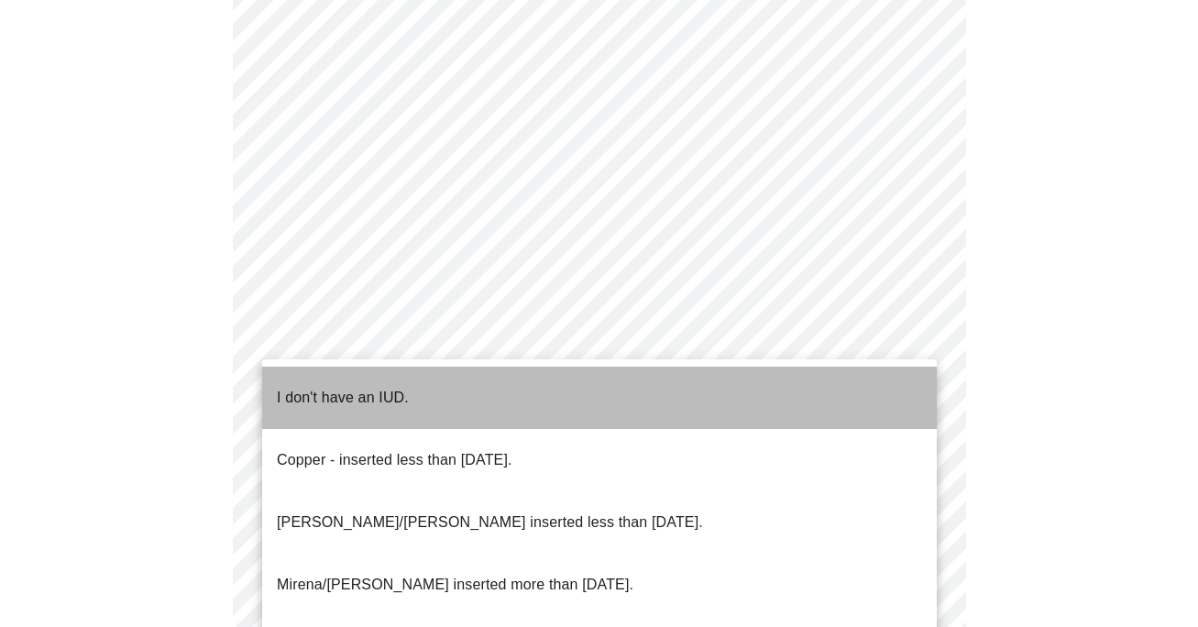
click at [327, 388] on p "I don't have an IUD." at bounding box center [343, 398] width 132 height 22
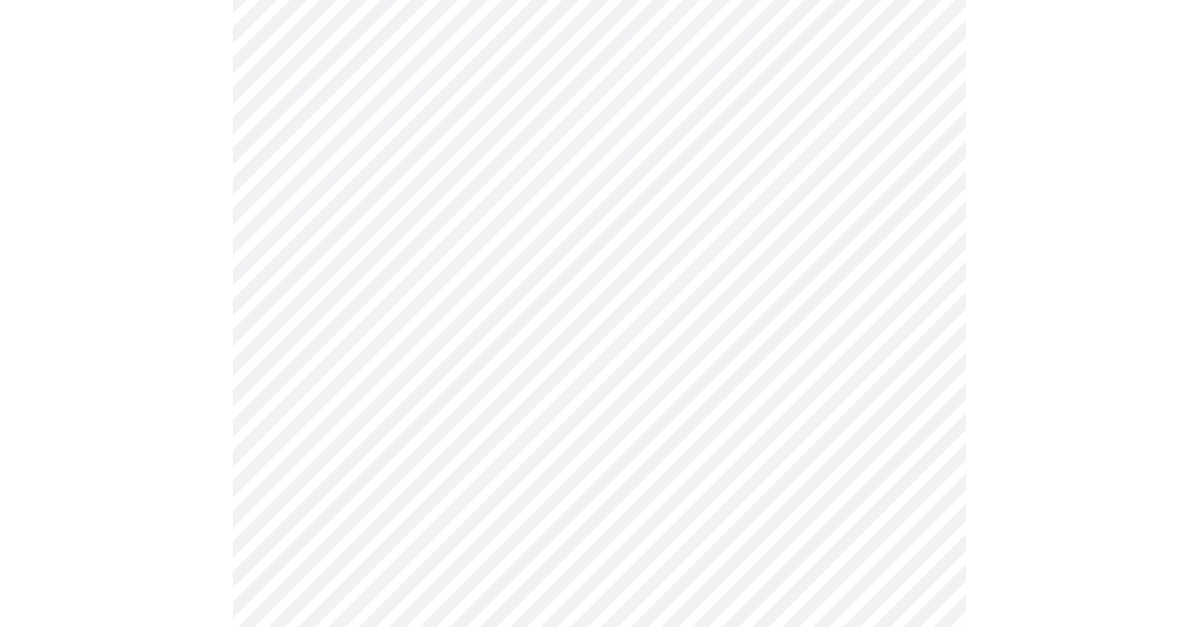
scroll to position [989, 0]
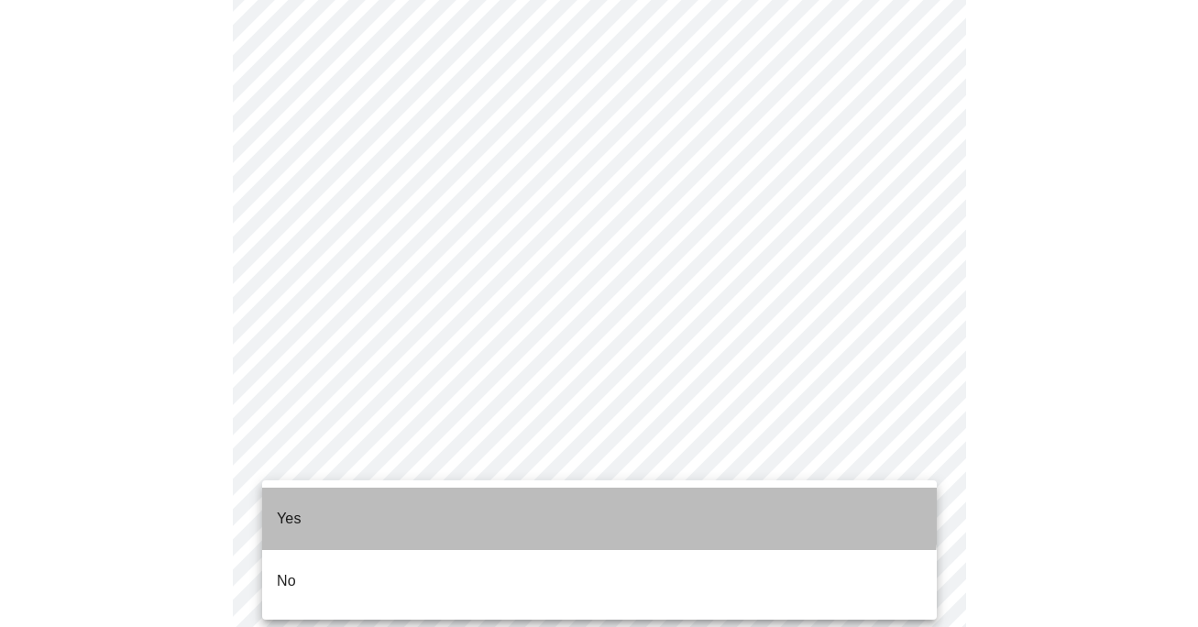
click at [295, 508] on p "Yes" at bounding box center [289, 519] width 25 height 22
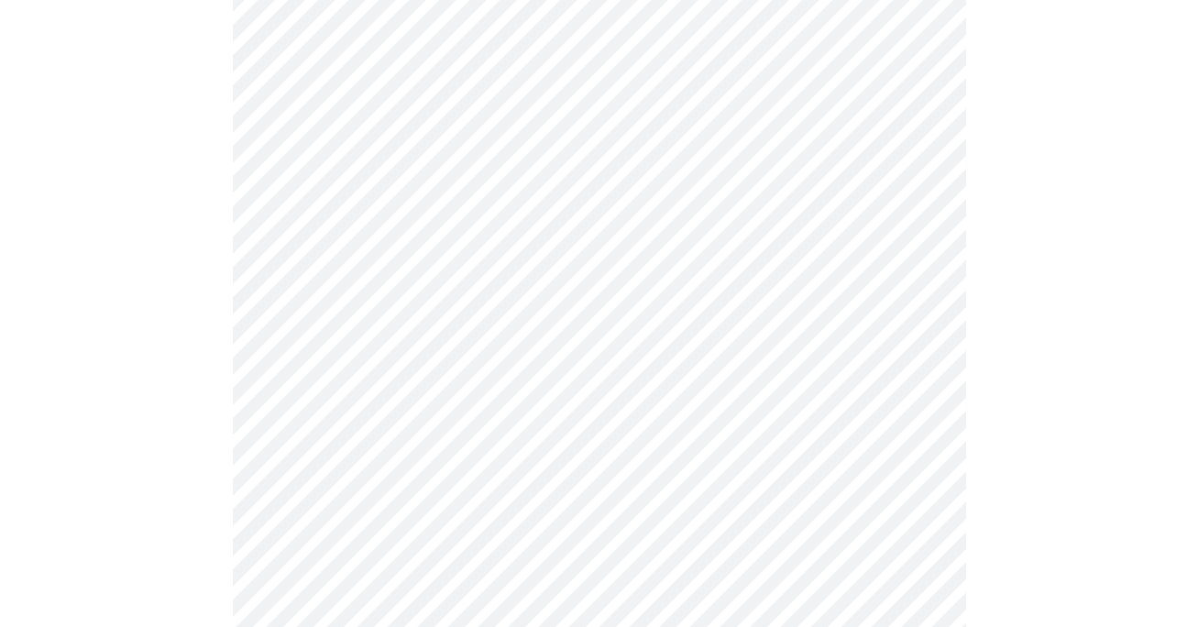
scroll to position [0, 0]
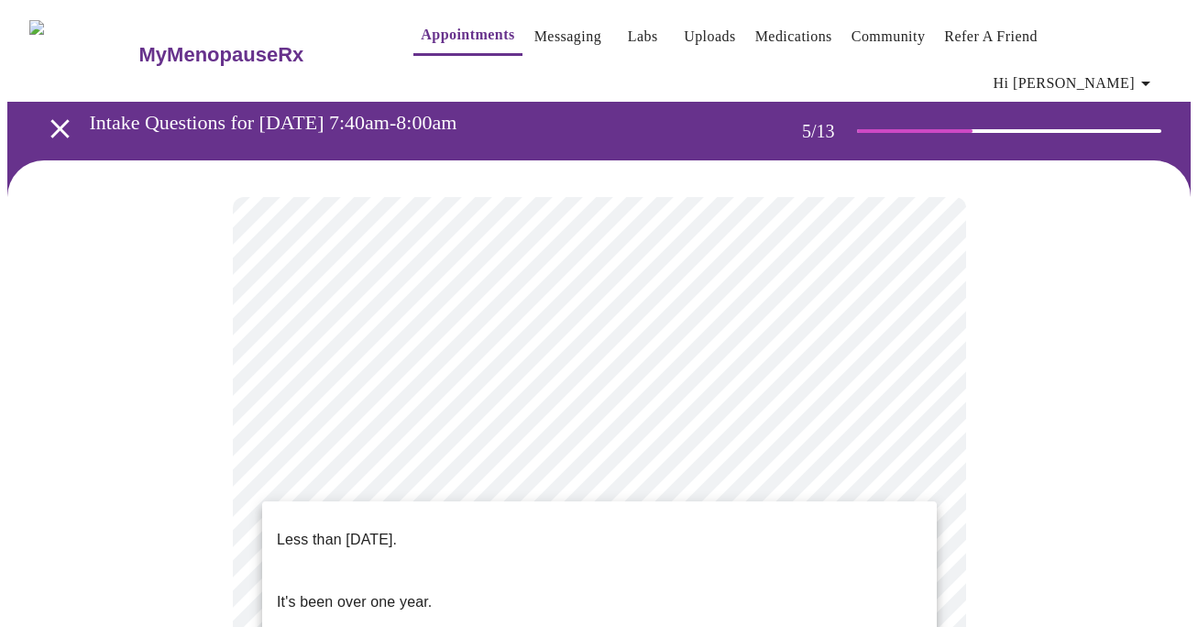
click at [444, 516] on li "Less than one year ago." at bounding box center [599, 540] width 674 height 62
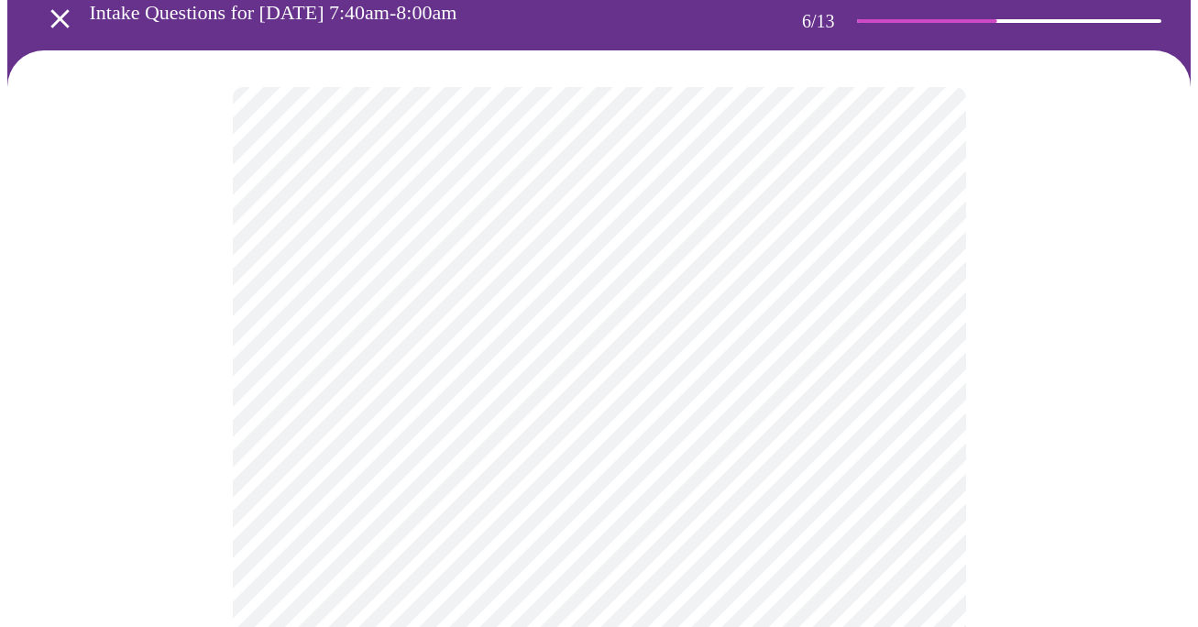
scroll to position [114, 0]
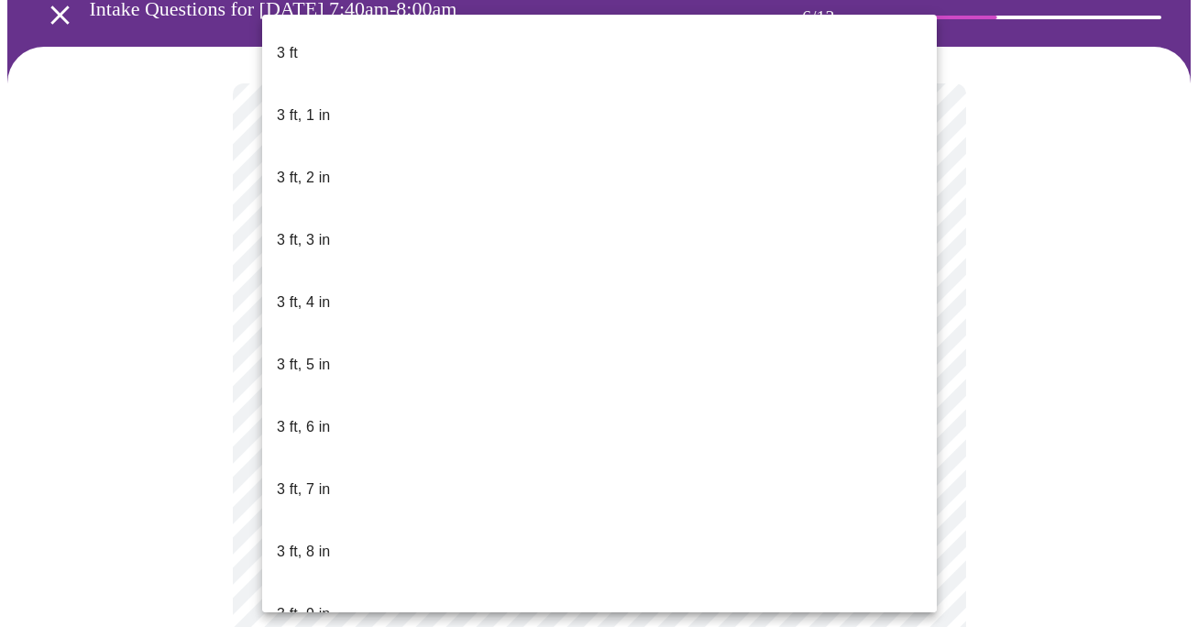
click at [377, 418] on body "MyMenopauseRx Appointments Messaging Labs Uploads Medications Community Refer a…" at bounding box center [598, 395] width 1183 height 1002
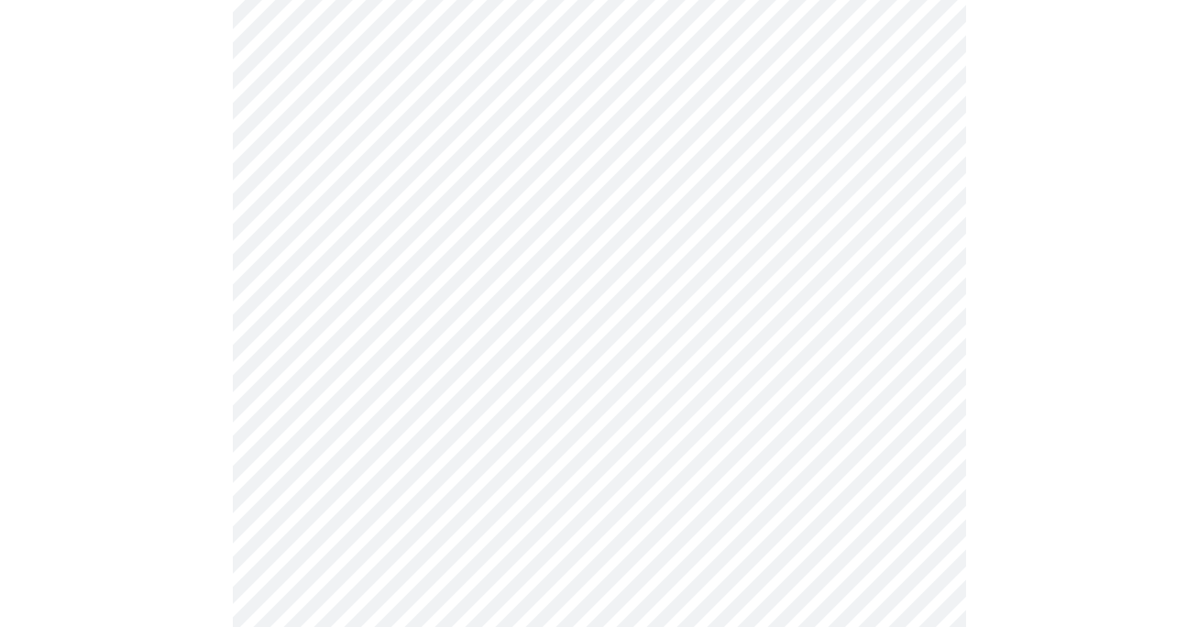
scroll to position [4759, 0]
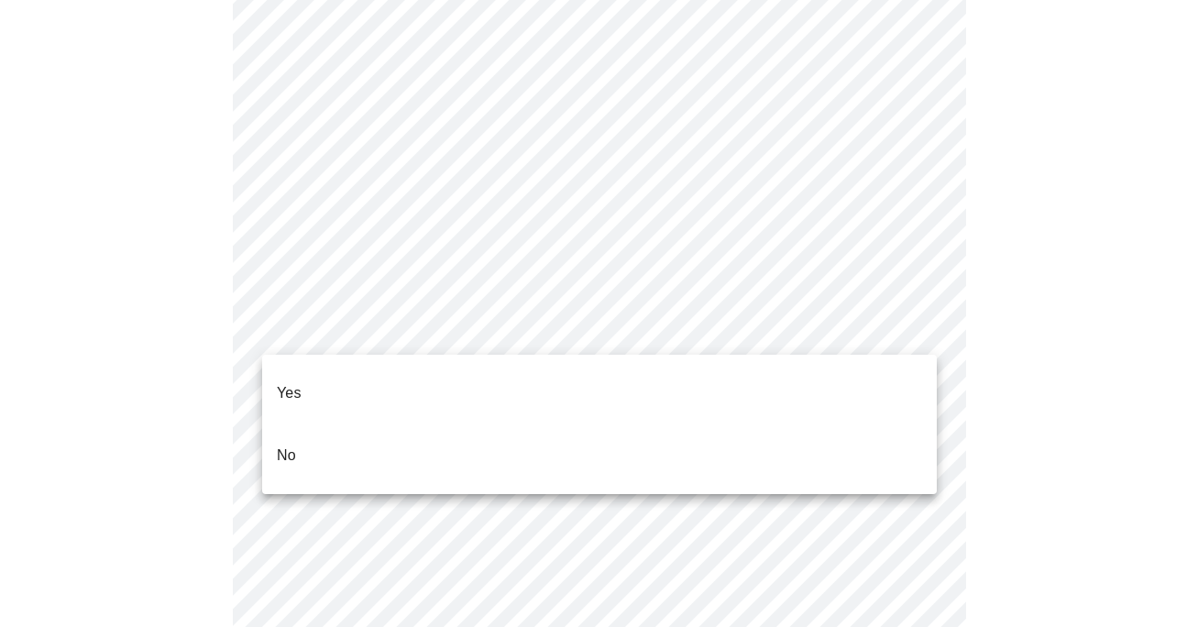
click at [323, 424] on li "No" at bounding box center [599, 455] width 674 height 62
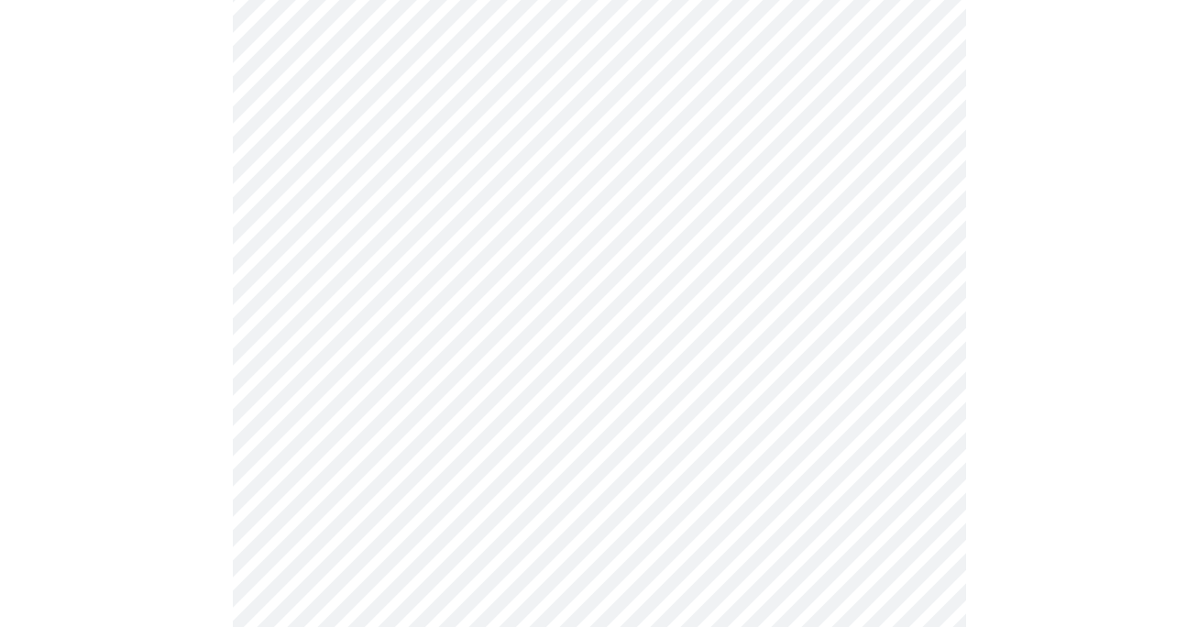
scroll to position [1072, 0]
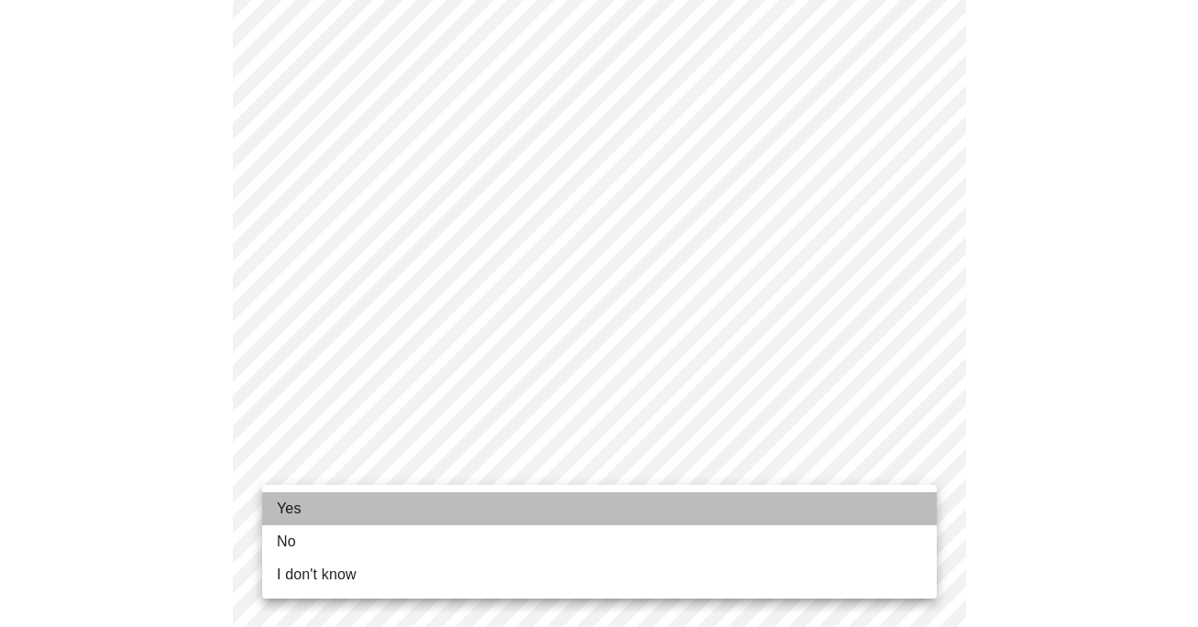
click at [359, 503] on li "Yes" at bounding box center [599, 508] width 674 height 33
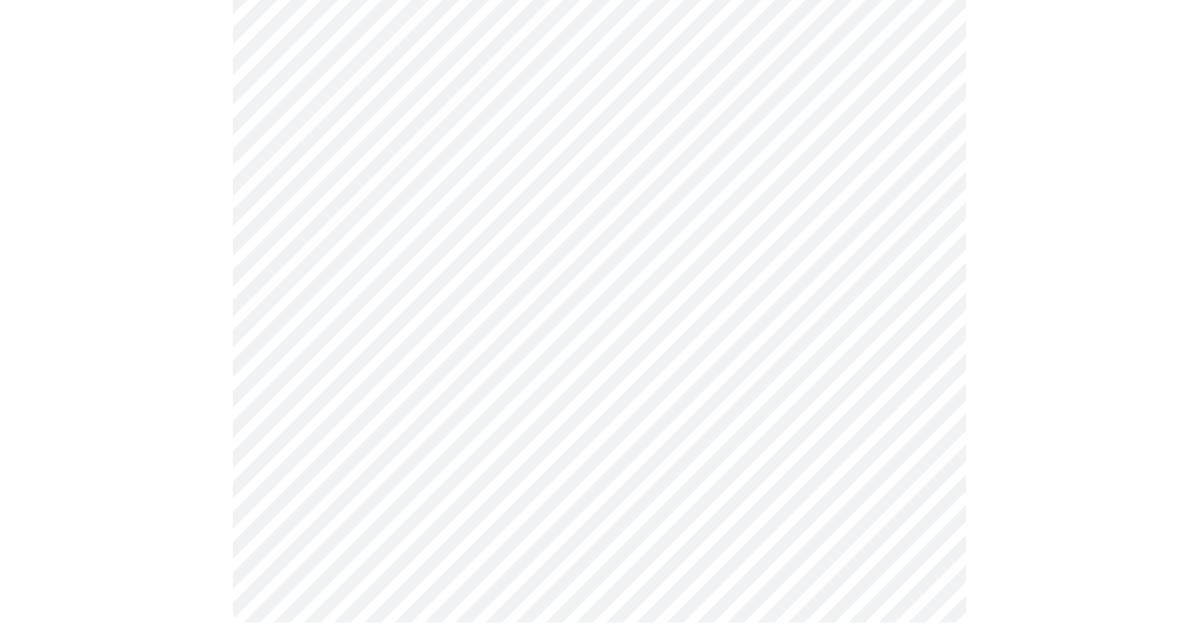
scroll to position [1136, 0]
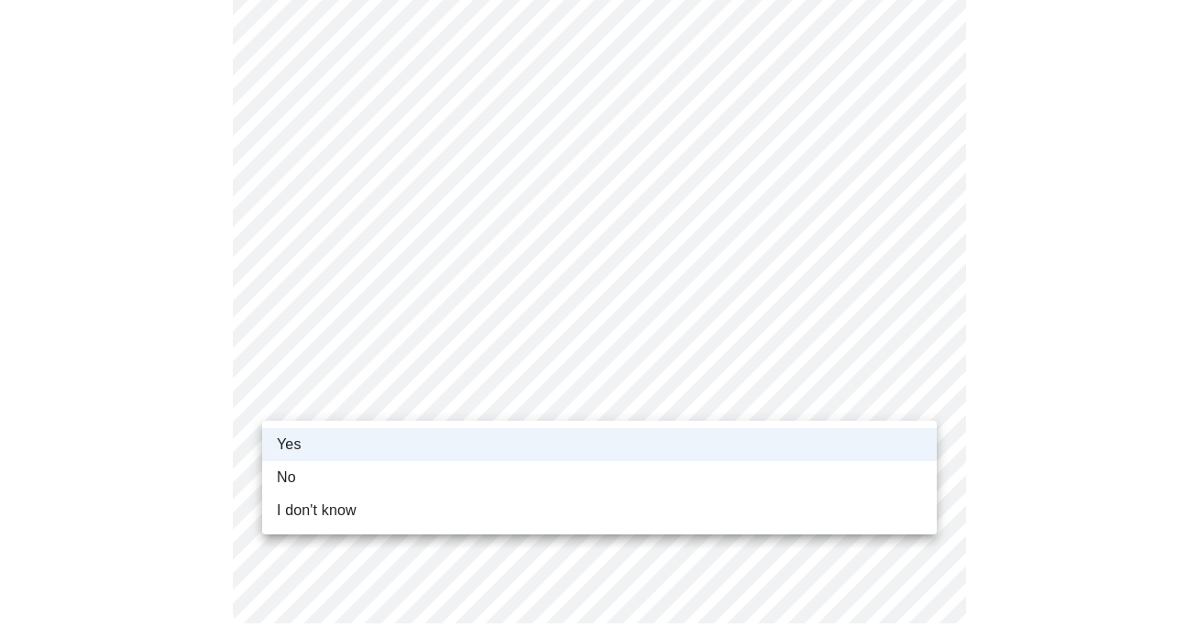
click at [398, 442] on li "Yes" at bounding box center [599, 444] width 674 height 33
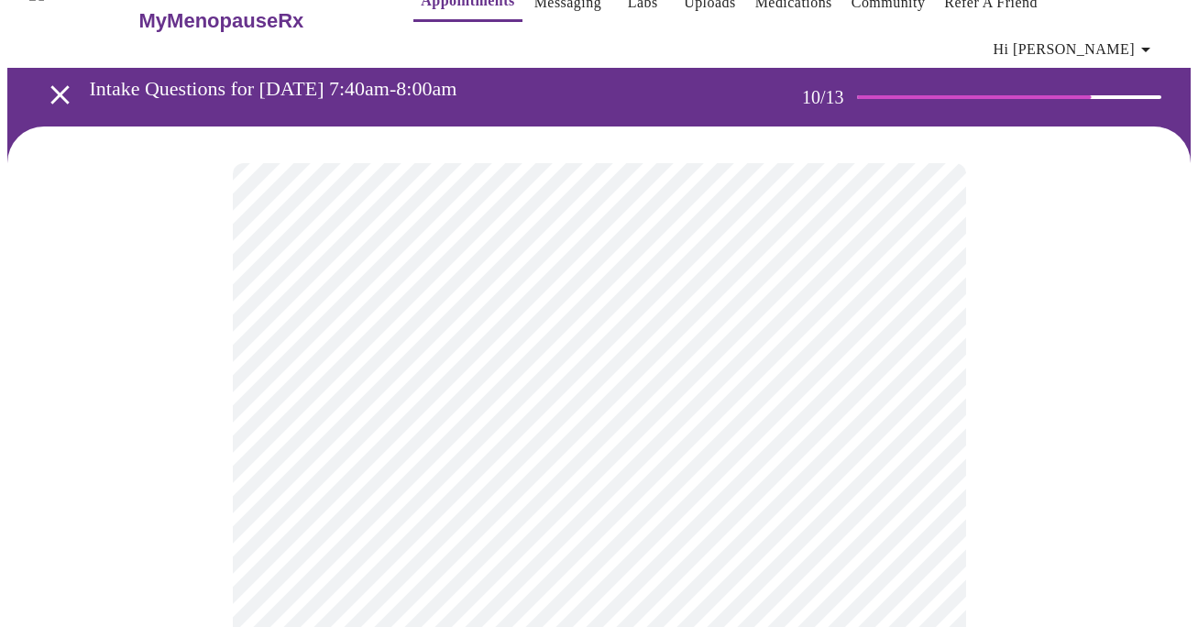
scroll to position [53, 0]
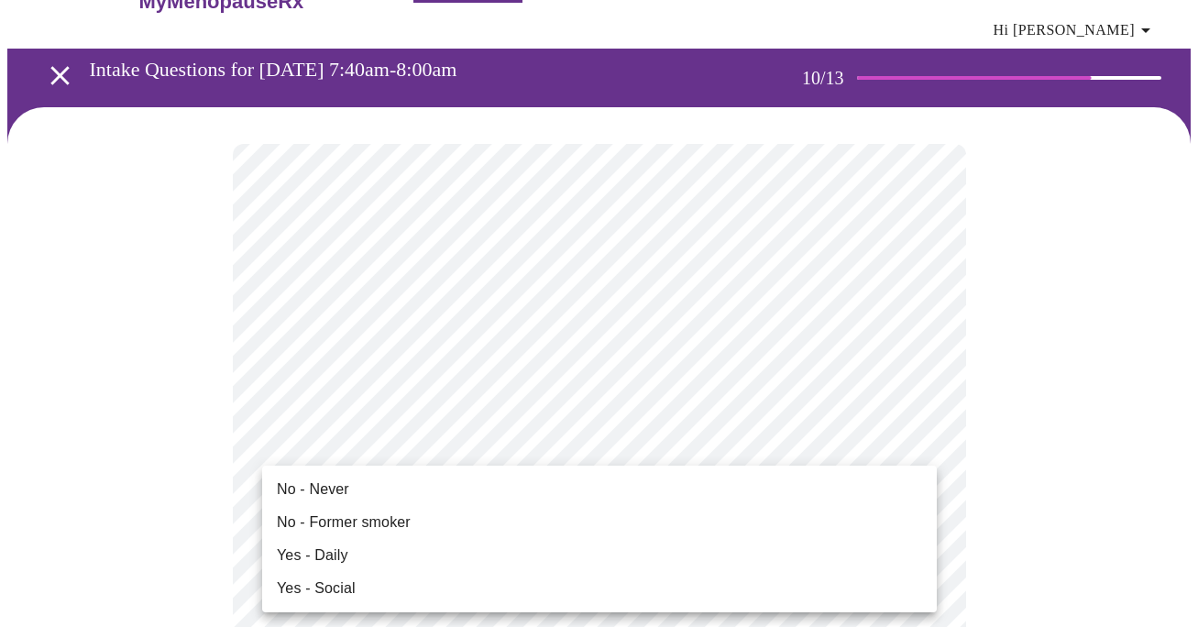
click at [642, 485] on li "No - Never" at bounding box center [599, 489] width 674 height 33
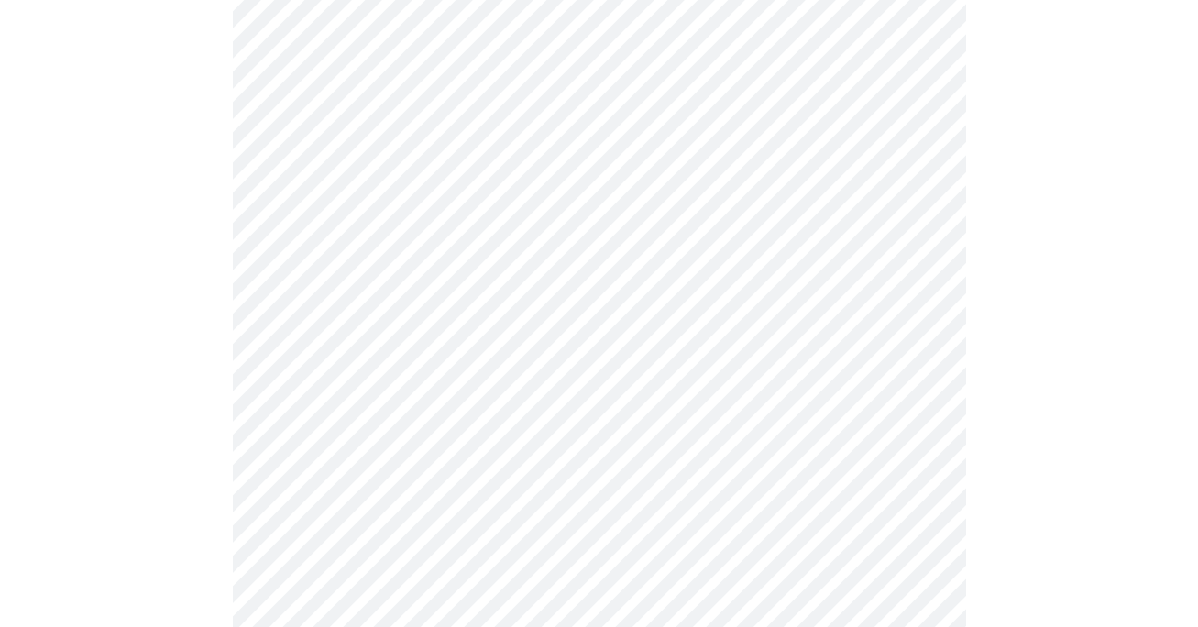
scroll to position [1459, 0]
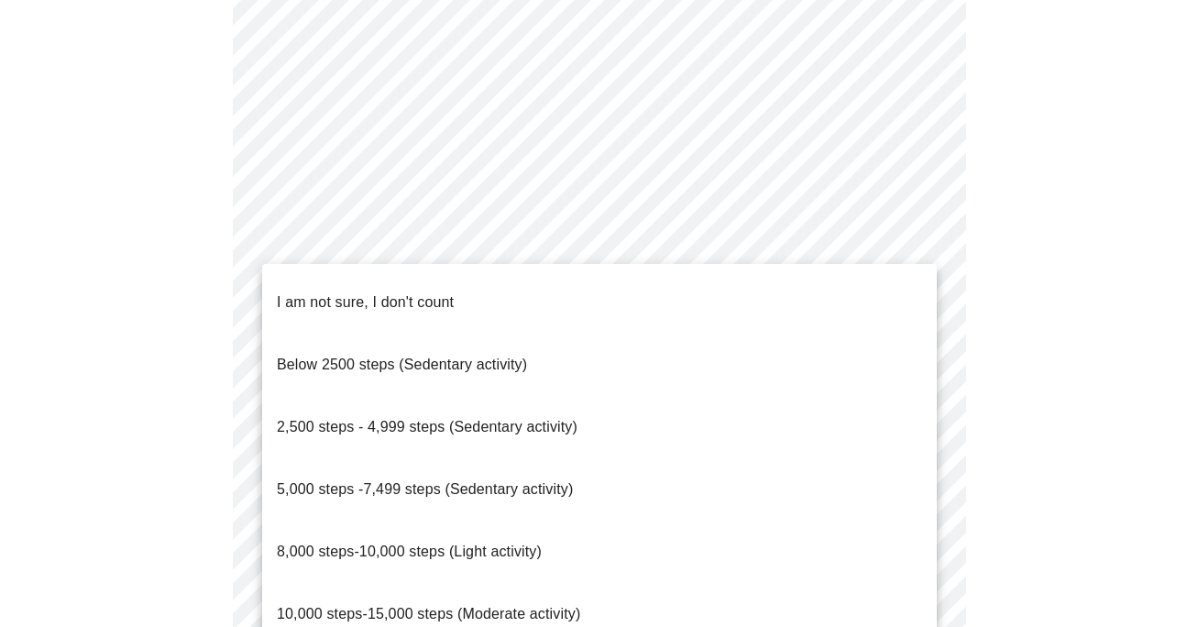
click at [595, 520] on li "8,000 steps-10,000 steps (Light activity)" at bounding box center [599, 551] width 674 height 62
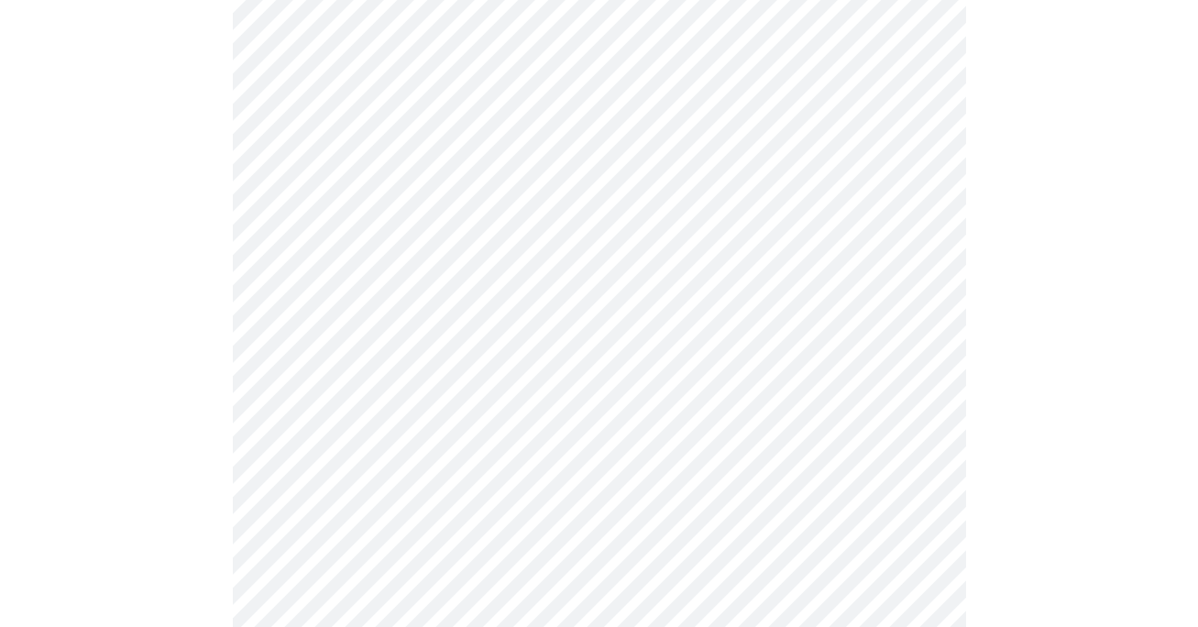
scroll to position [1547, 0]
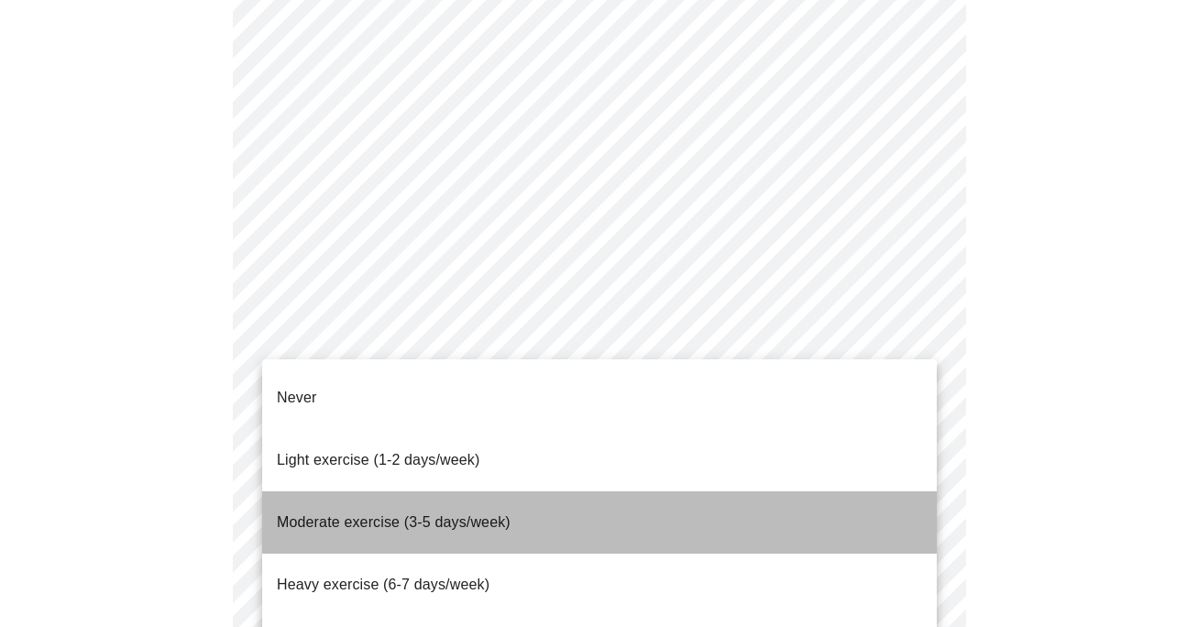
click at [559, 491] on li "Moderate exercise (3-5 days/week)" at bounding box center [599, 522] width 674 height 62
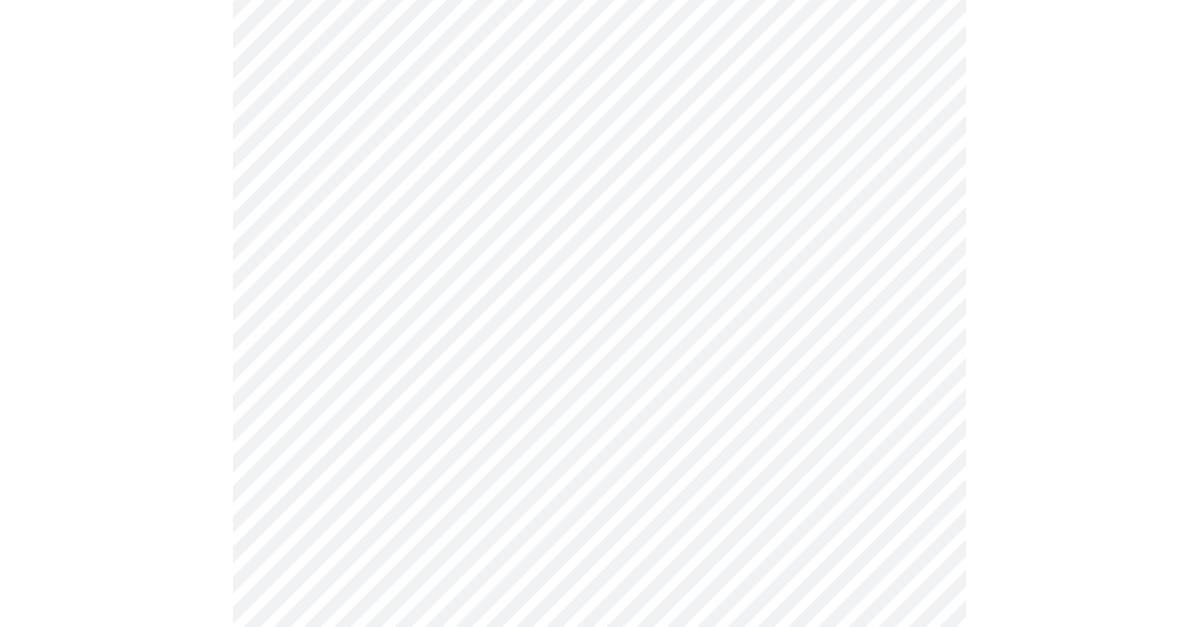
scroll to position [1654, 0]
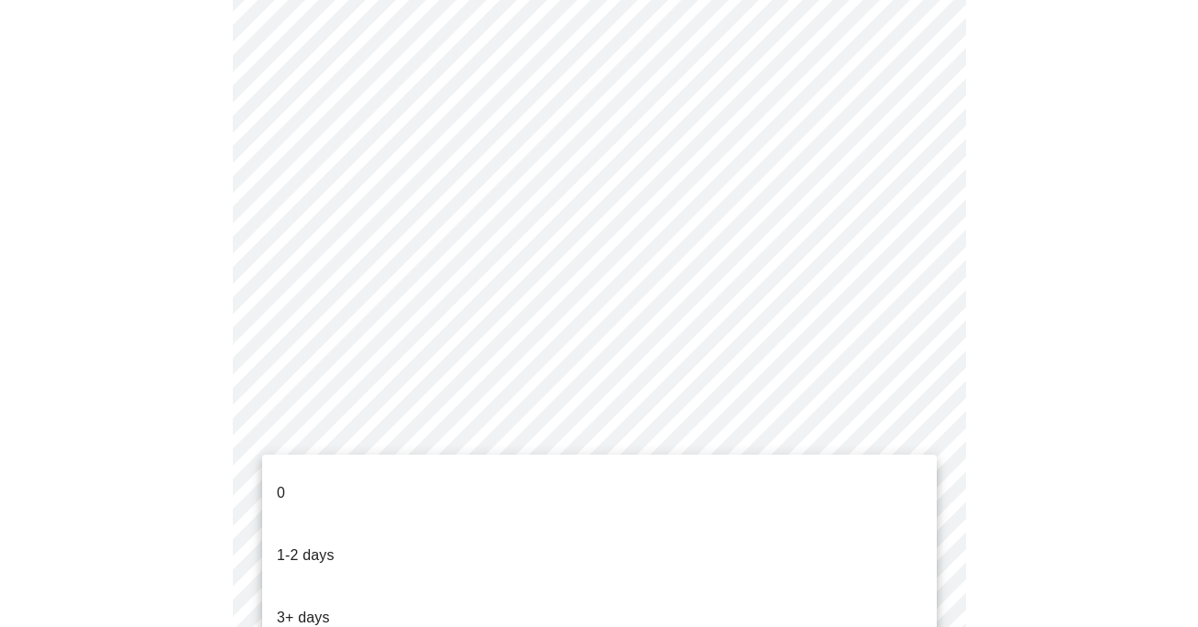
click at [524, 586] on li "3+ days" at bounding box center [599, 617] width 674 height 62
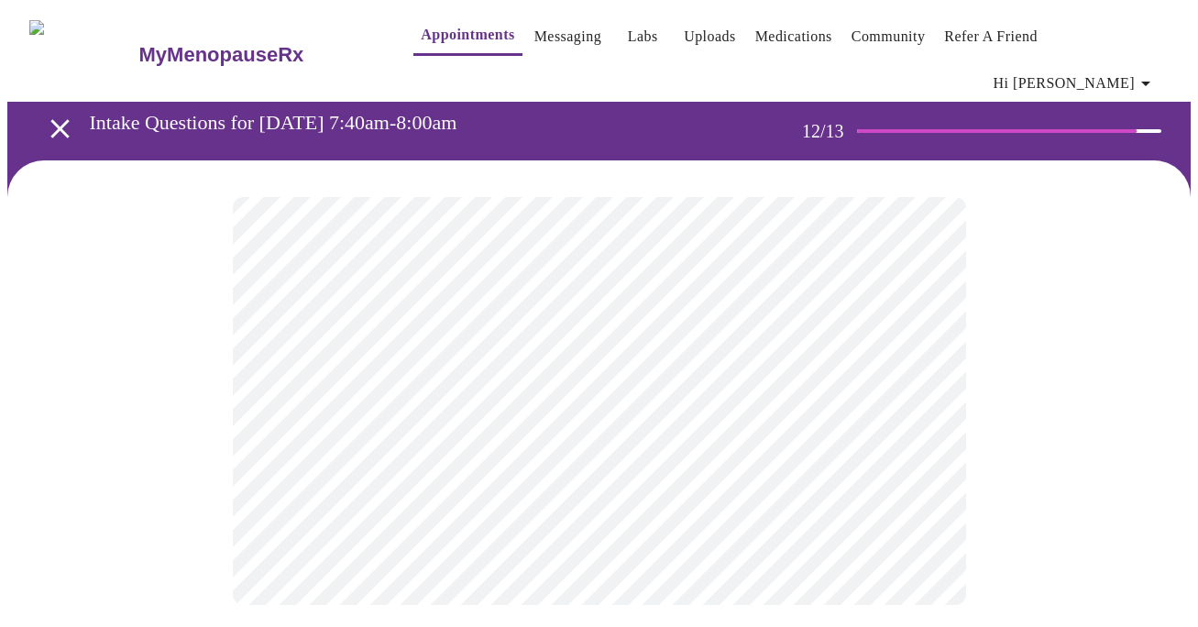
scroll to position [0, 0]
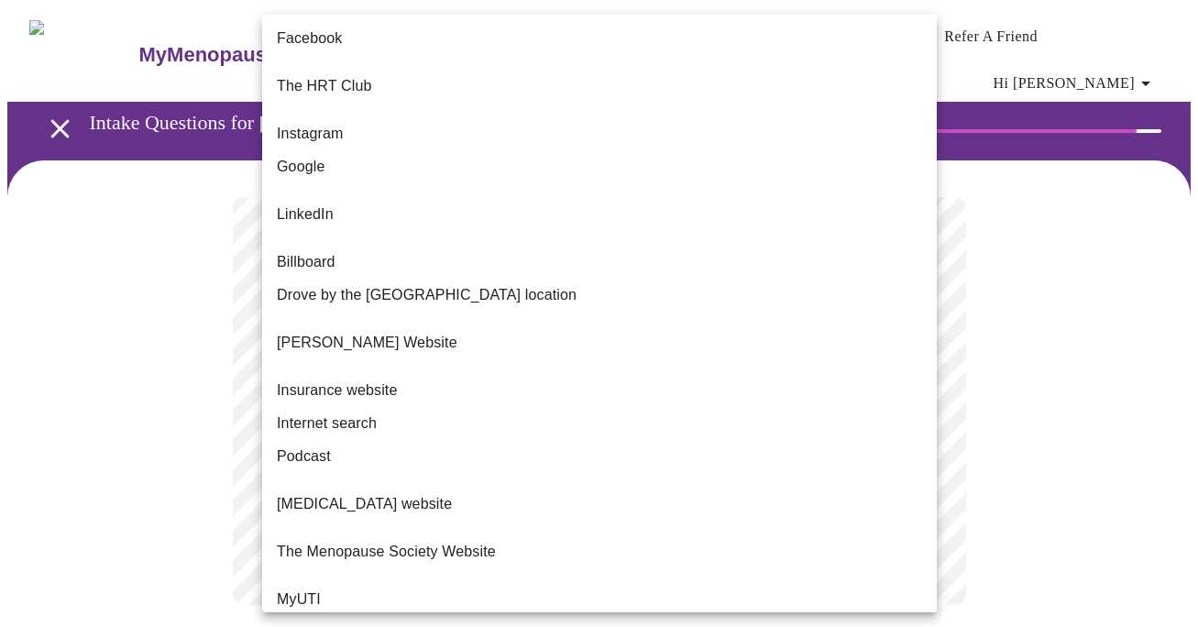
click at [659, 384] on body "MyMenopauseRx Appointments Messaging Labs Uploads Medications Community Refer a…" at bounding box center [598, 324] width 1183 height 634
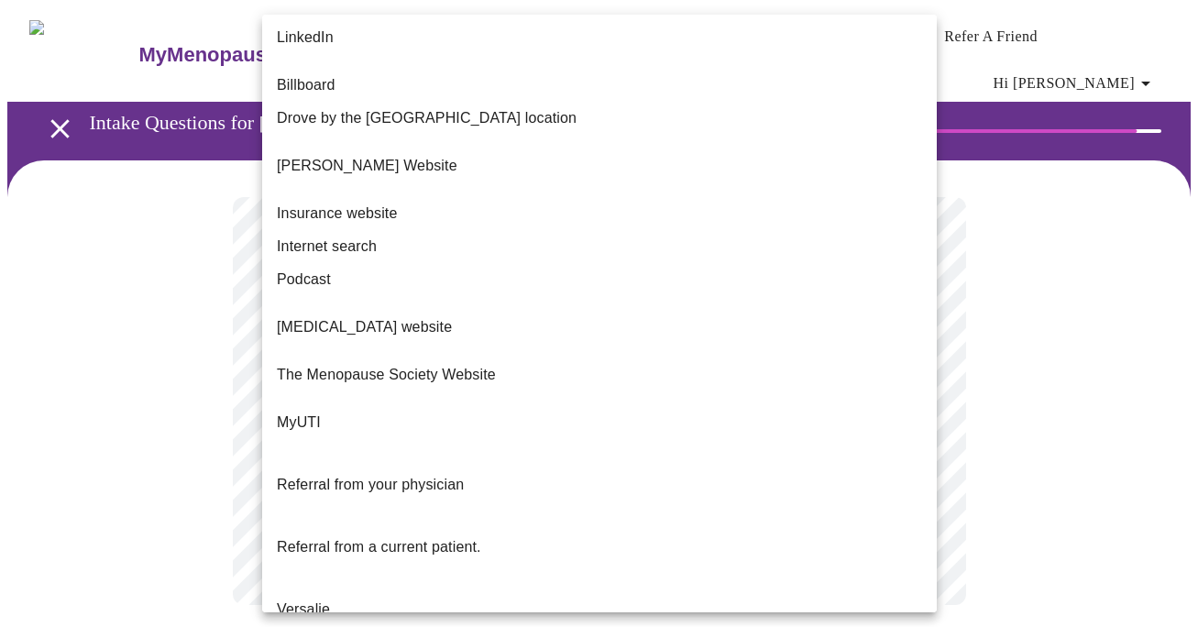
scroll to position [176, 0]
click at [607, 517] on li "Referral from a current patient." at bounding box center [599, 548] width 674 height 62
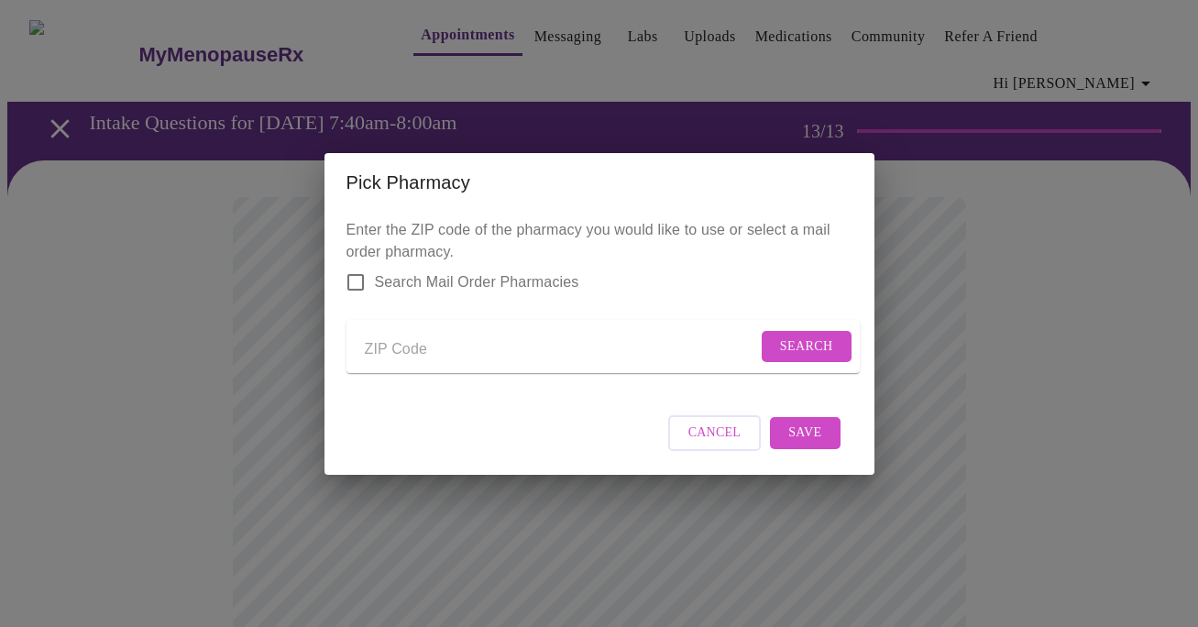
click at [394, 343] on input "Send a message to your care team" at bounding box center [561, 349] width 392 height 29
type input "60540"
click at [805, 345] on span "Search" at bounding box center [806, 346] width 53 height 23
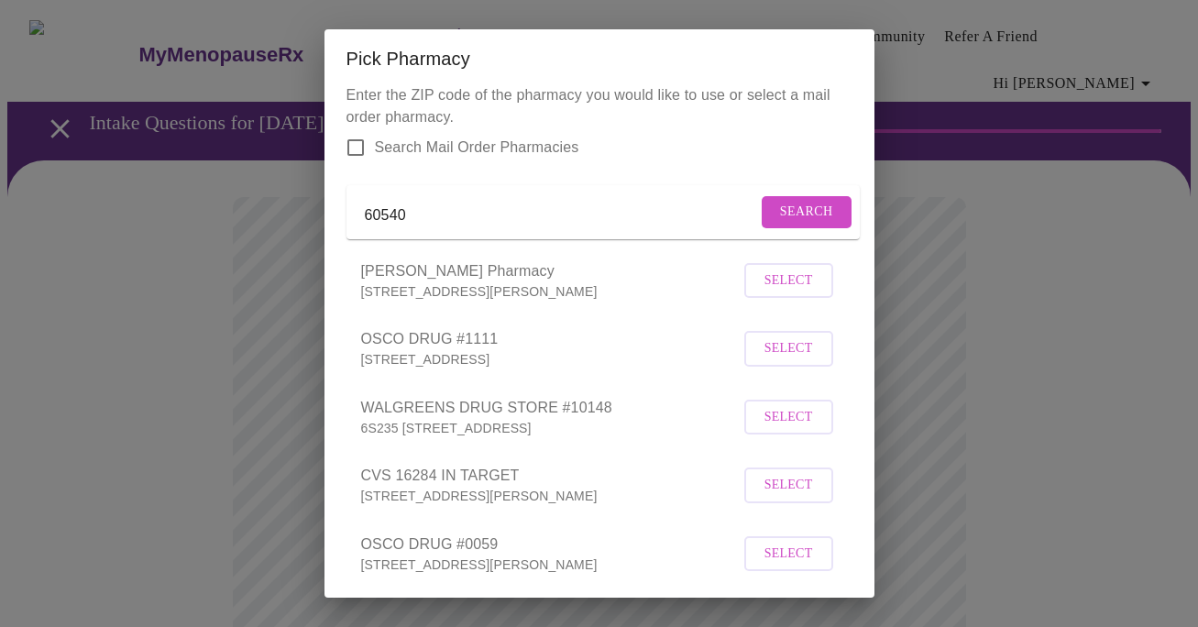
scroll to position [48, 0]
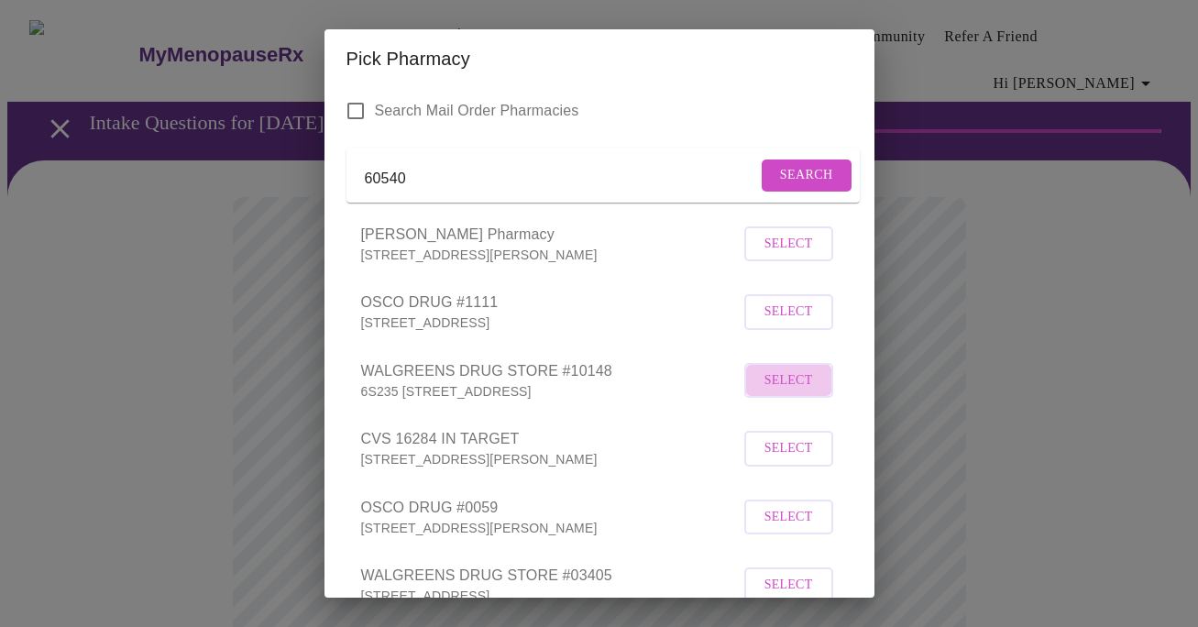
click at [788, 392] on span "Select" at bounding box center [788, 380] width 49 height 23
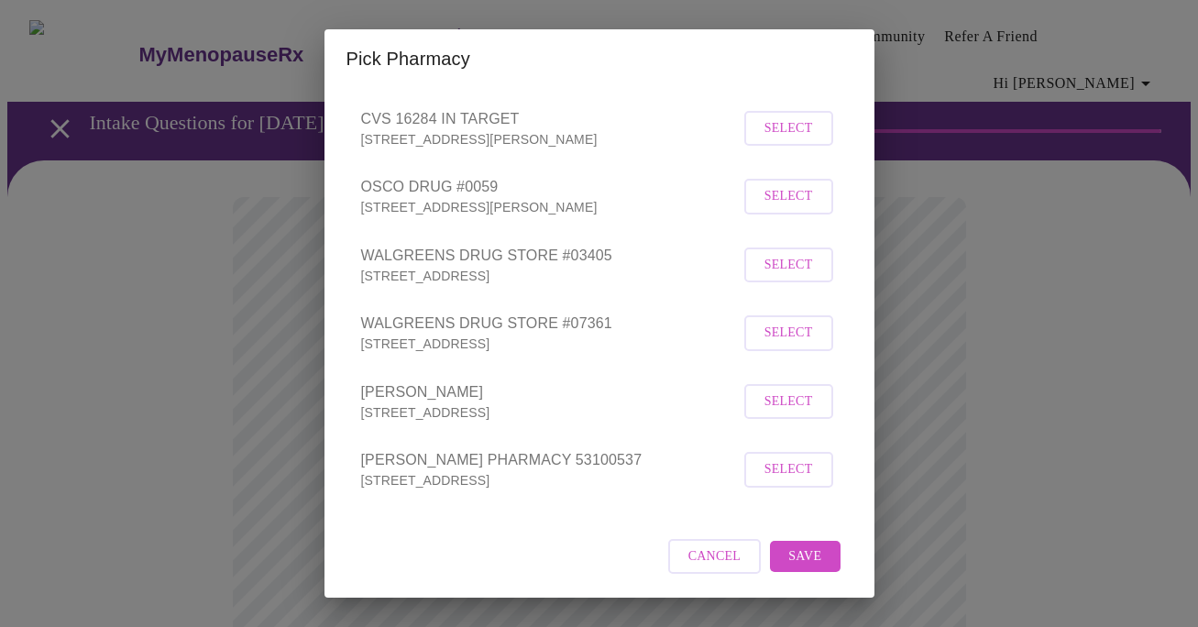
scroll to position [387, 0]
click at [801, 554] on span "Save" at bounding box center [804, 556] width 33 height 23
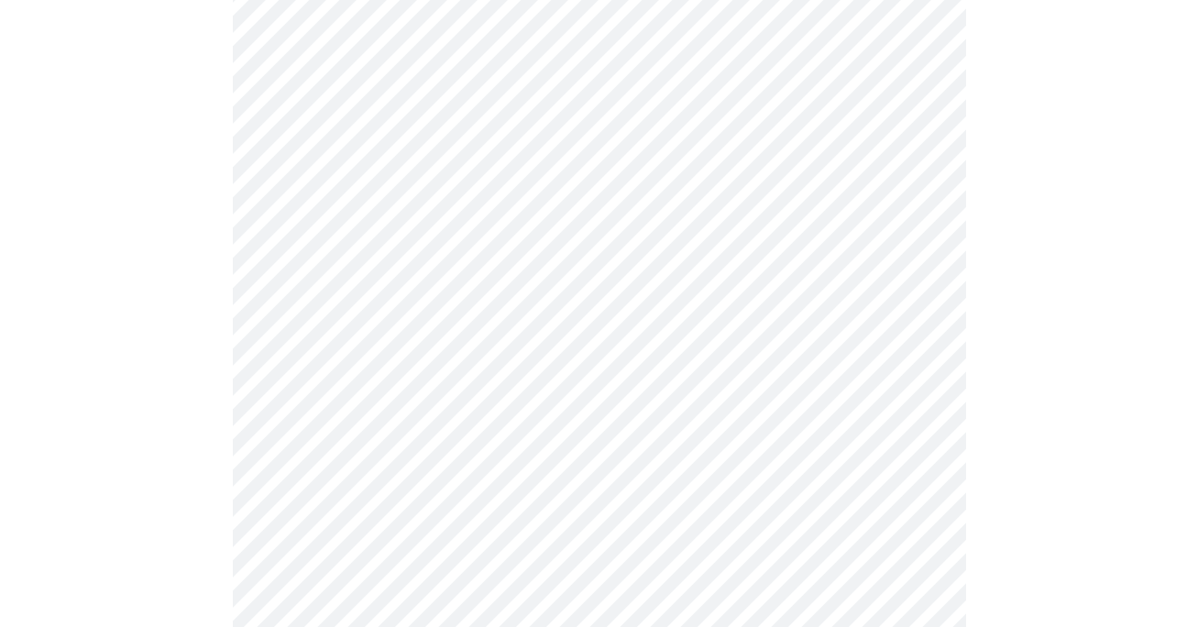
scroll to position [457, 0]
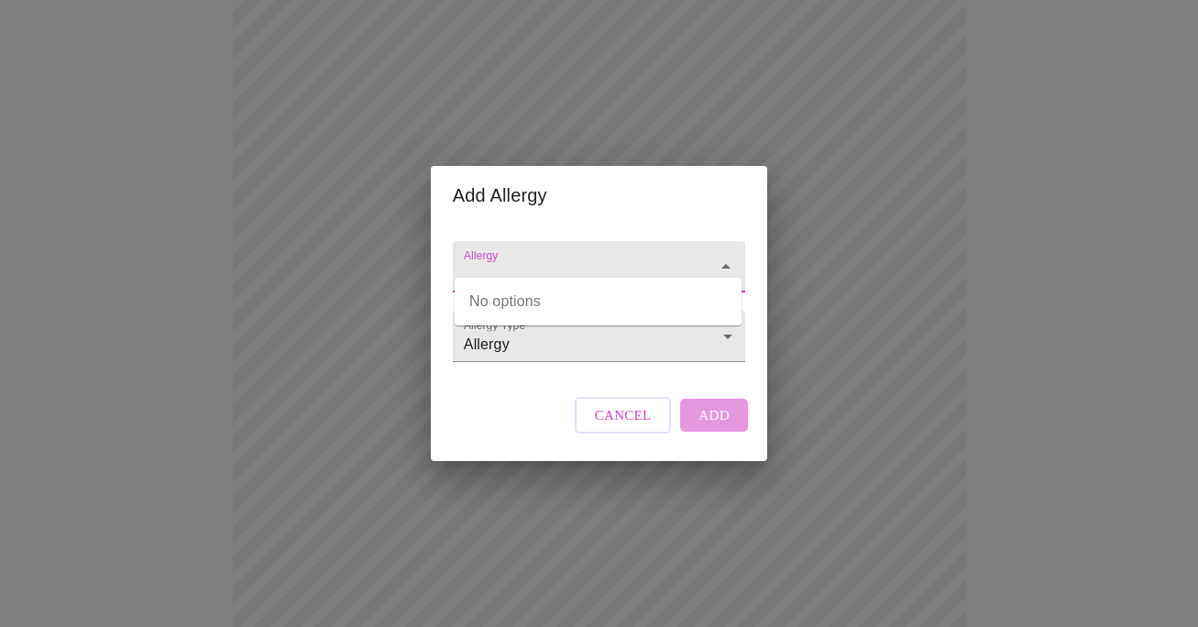
click at [681, 266] on input "Allergy" at bounding box center [572, 275] width 225 height 34
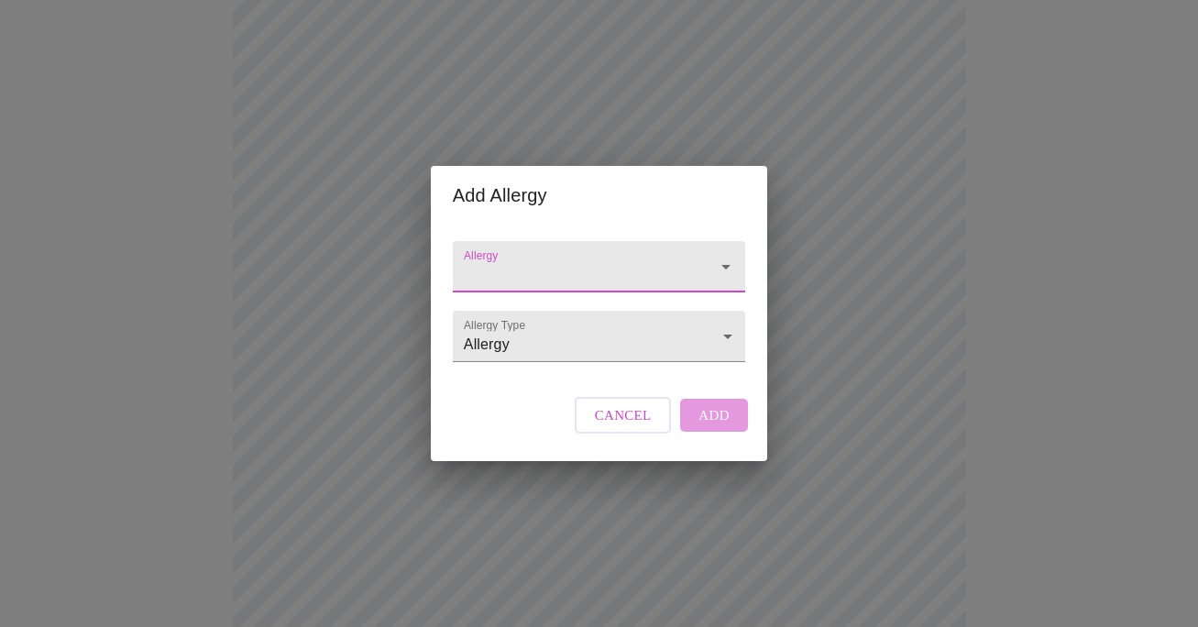
click at [681, 266] on input "Allergy" at bounding box center [572, 275] width 225 height 34
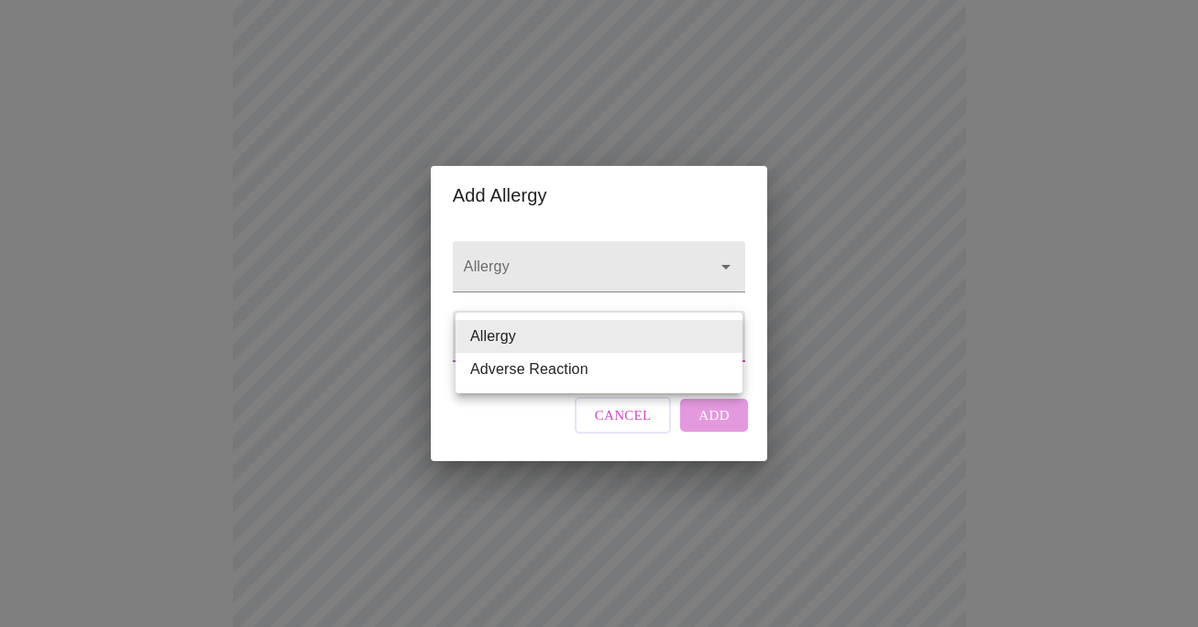
click at [668, 349] on body "MyMenopauseRx Appointments Messaging Labs Uploads Medications Community Refer a…" at bounding box center [598, 249] width 1183 height 1398
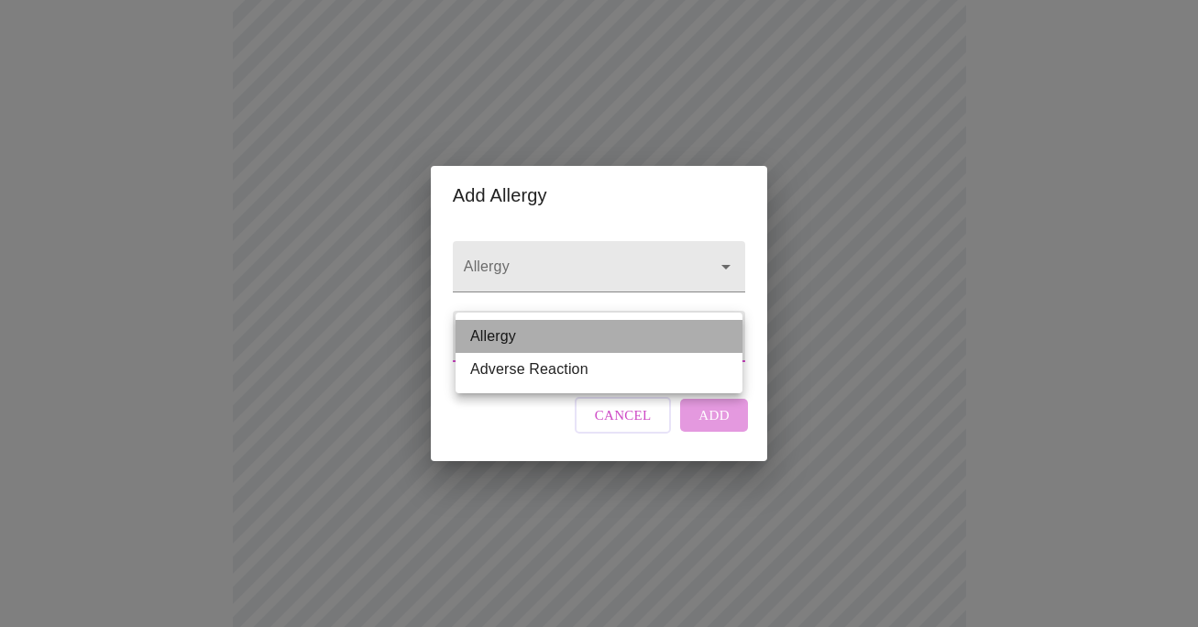
click at [673, 342] on li "Allergy" at bounding box center [598, 336] width 287 height 33
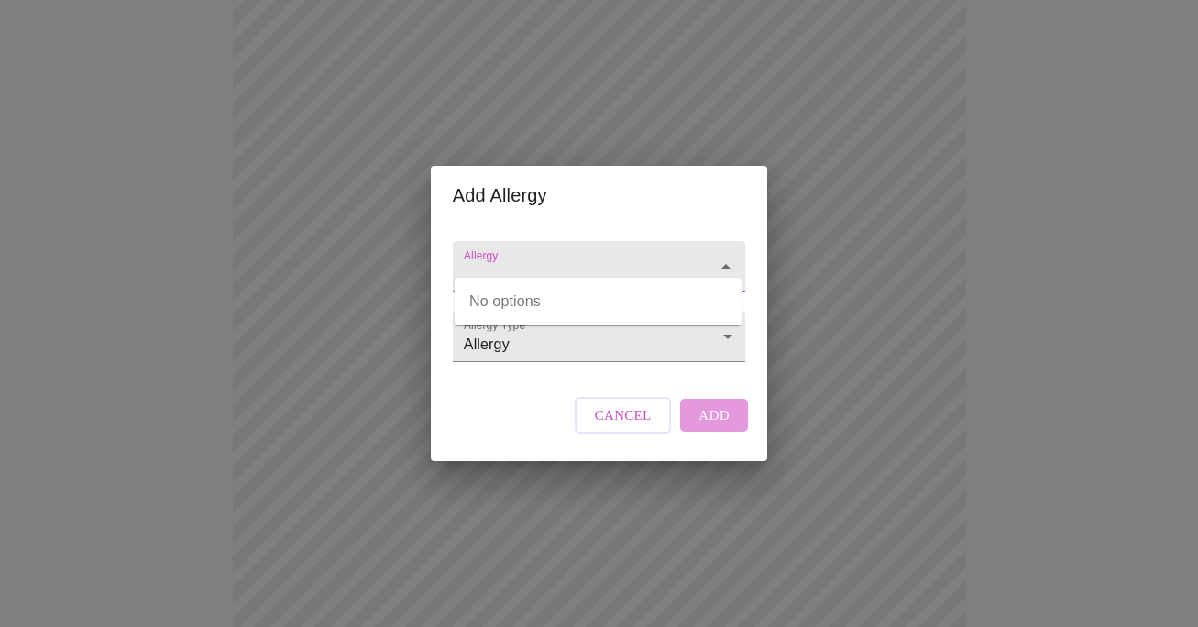
click at [622, 258] on input "Allergy" at bounding box center [572, 275] width 225 height 34
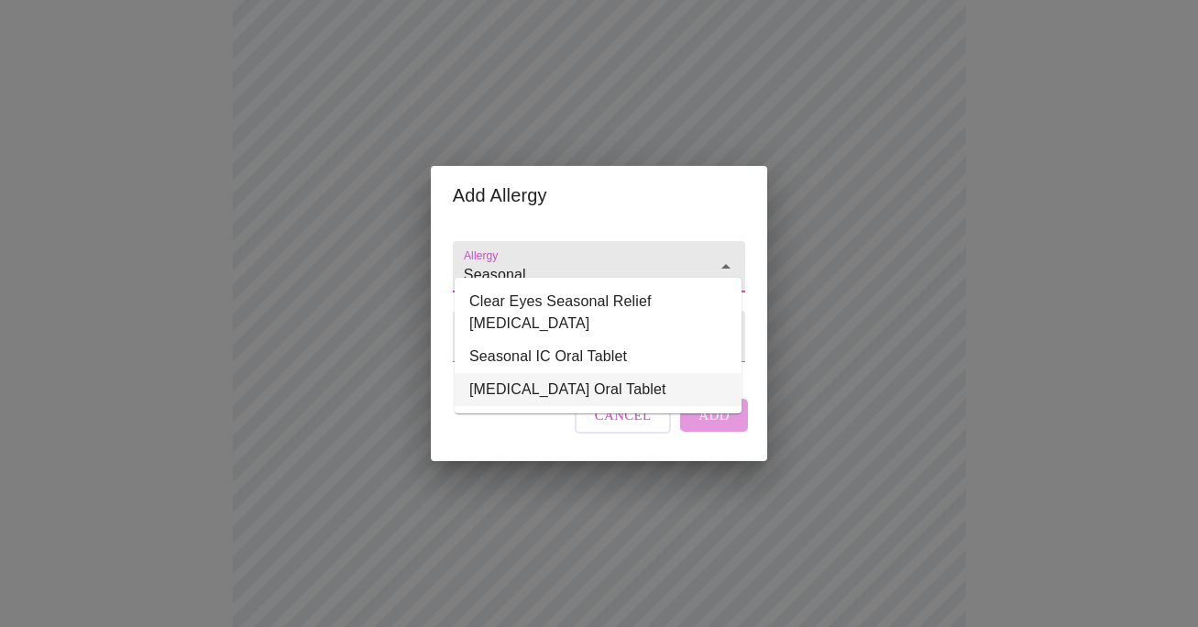
click at [634, 377] on li "Seasonale Oral Tablet" at bounding box center [597, 389] width 287 height 33
type input "Seasonale Oral Tablet"
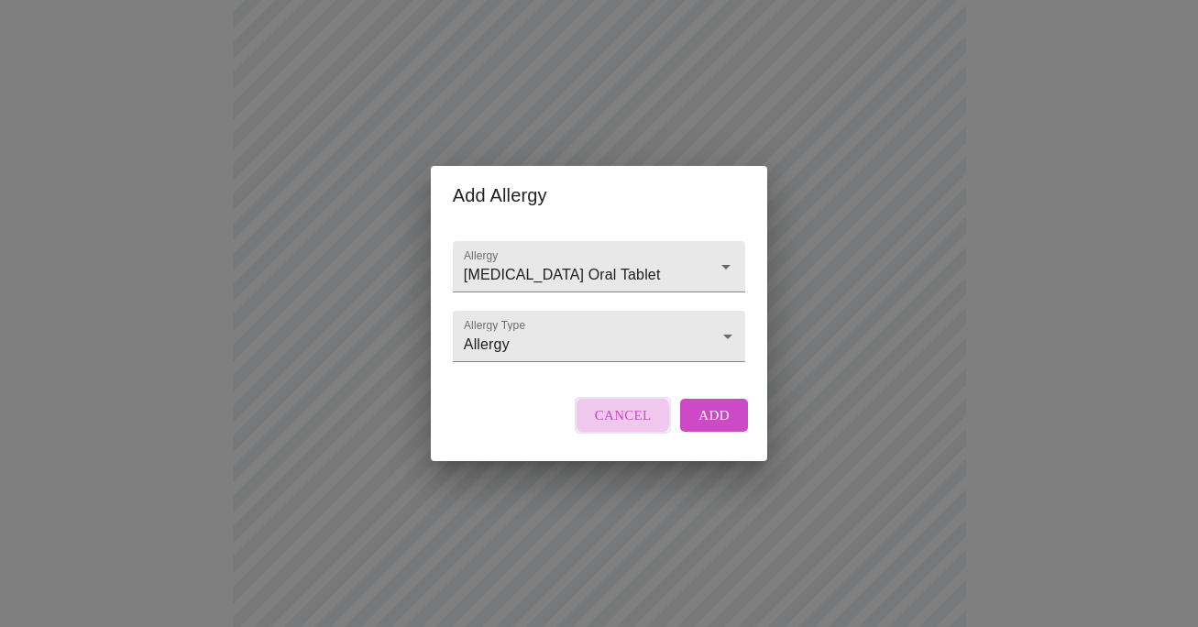
click at [622, 427] on span "Cancel" at bounding box center [623, 415] width 57 height 24
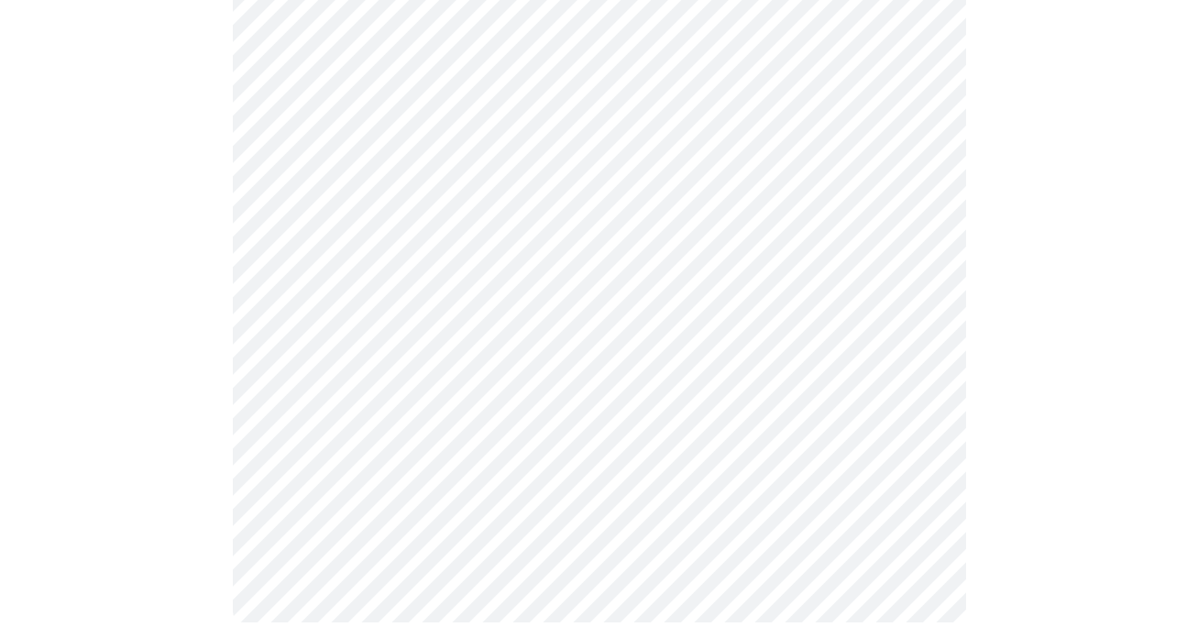
scroll to position [746, 0]
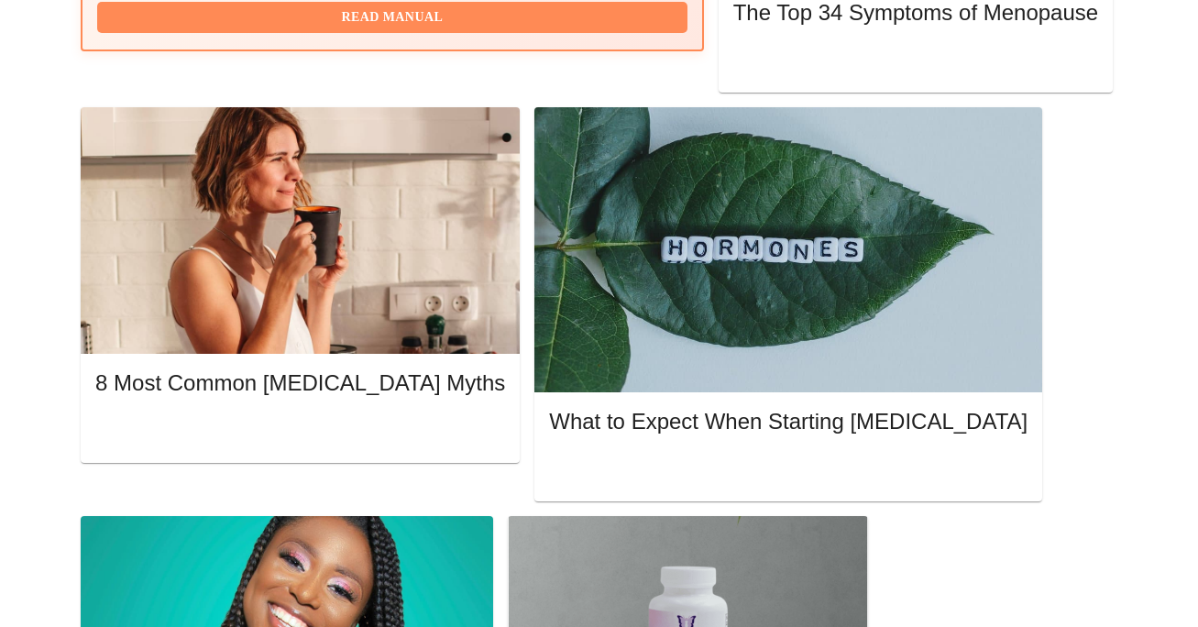
scroll to position [9, 0]
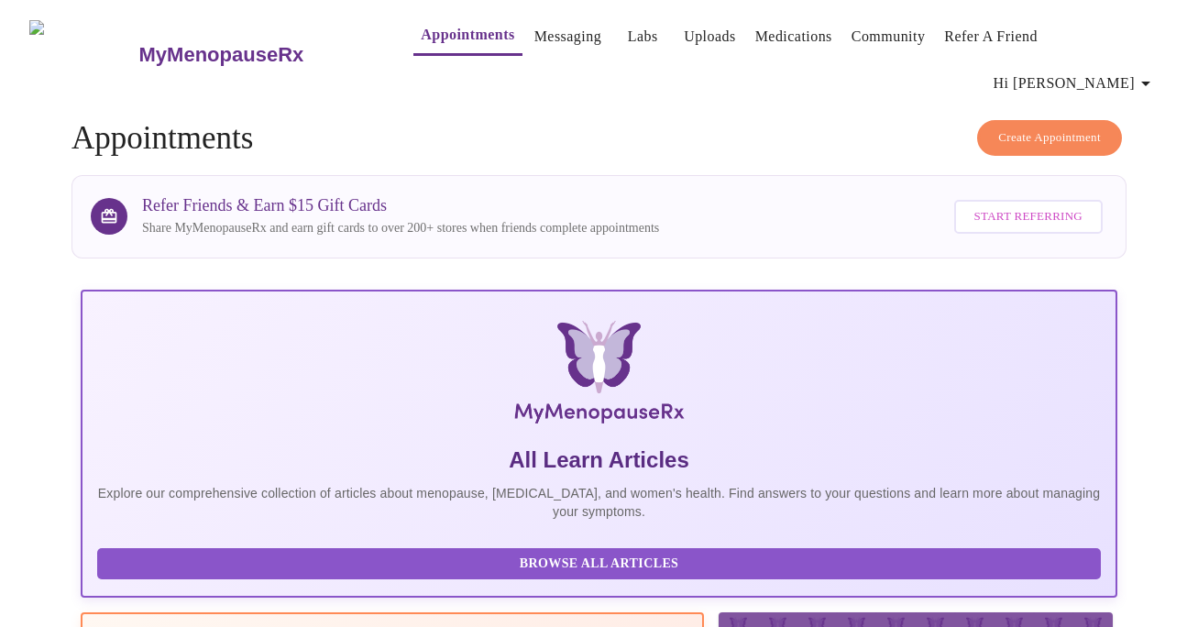
scroll to position [0, 0]
